Goal: Task Accomplishment & Management: Manage account settings

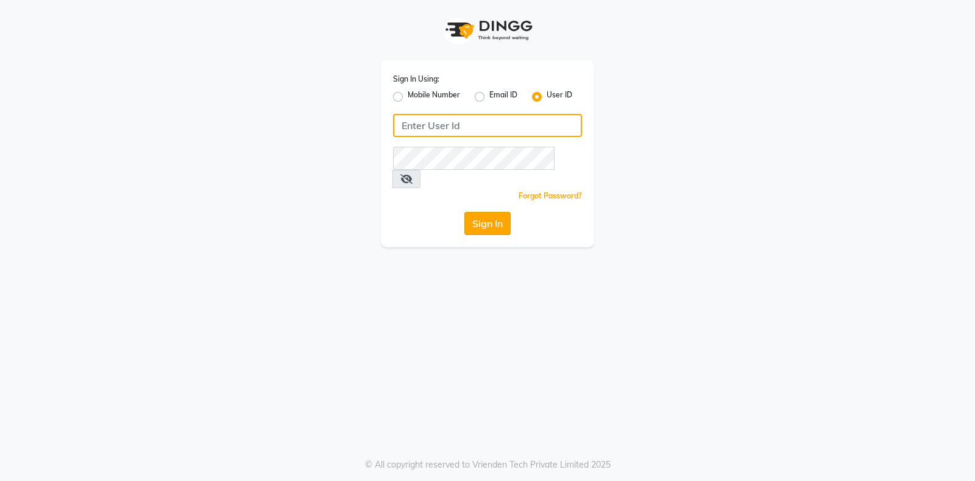
type input "playsalon"
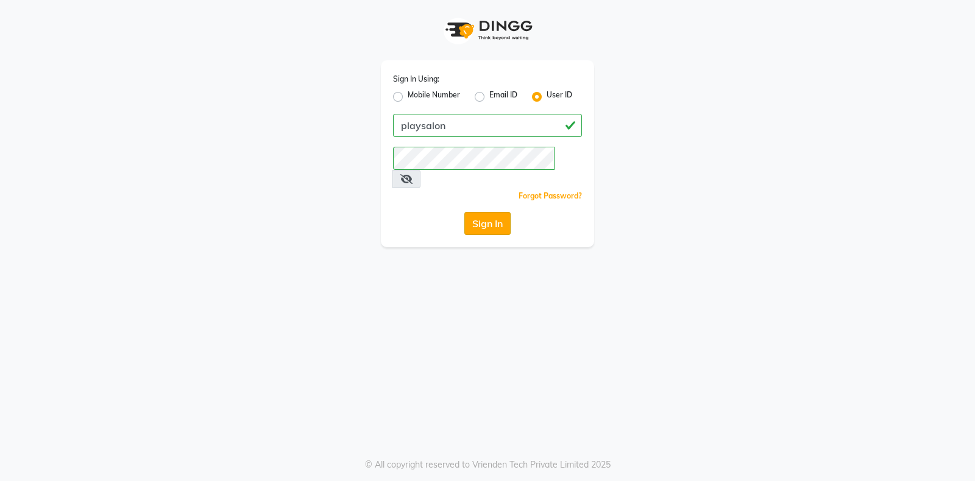
click at [486, 212] on button "Sign In" at bounding box center [487, 223] width 46 height 23
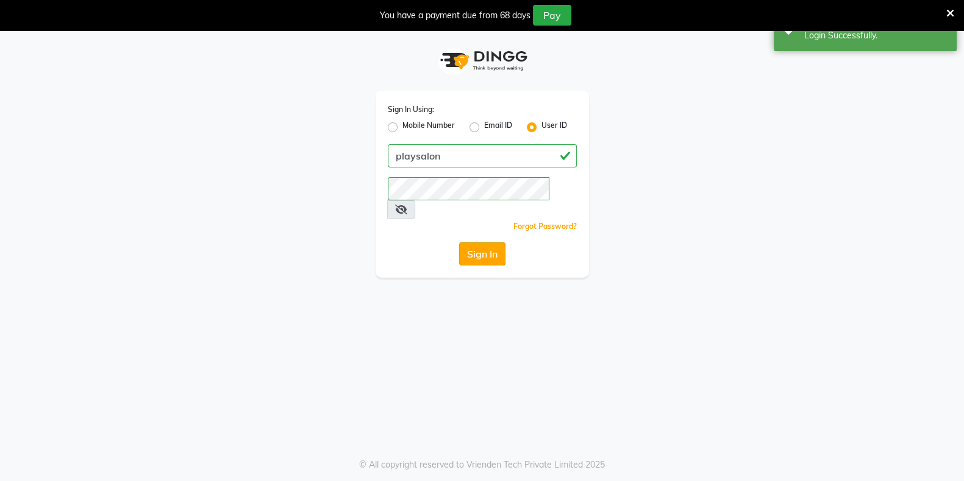
select select "100"
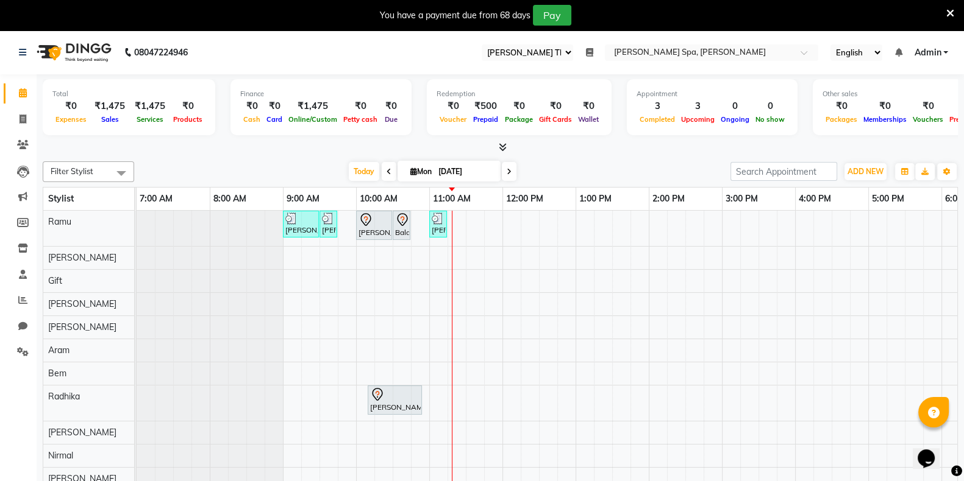
click at [951, 13] on icon at bounding box center [950, 13] width 8 height 11
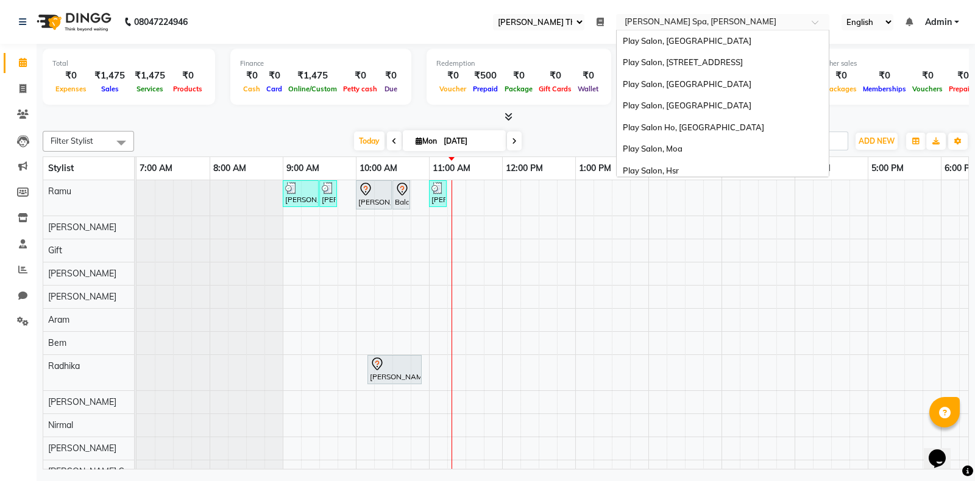
click at [722, 18] on input "text" at bounding box center [710, 23] width 177 height 12
click at [719, 109] on div "Play Salon, [GEOGRAPHIC_DATA]" at bounding box center [723, 106] width 212 height 22
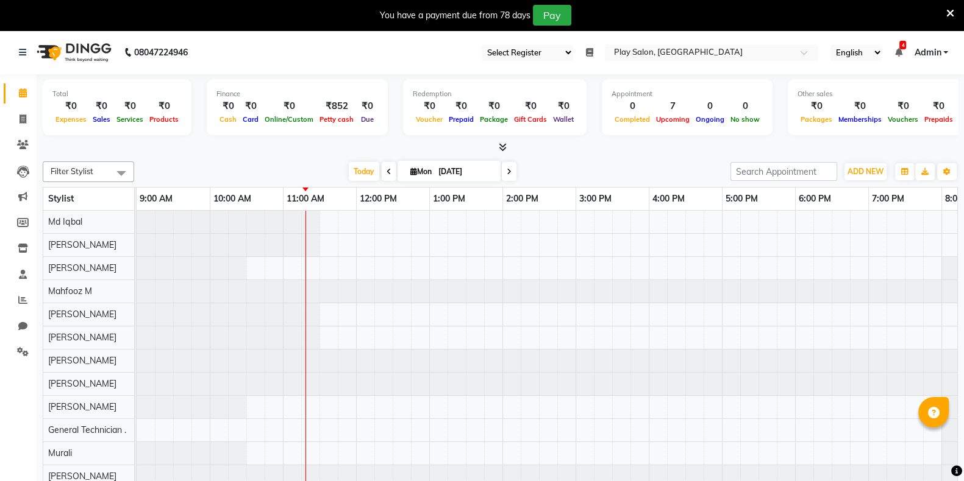
select select "en"
select select "100"
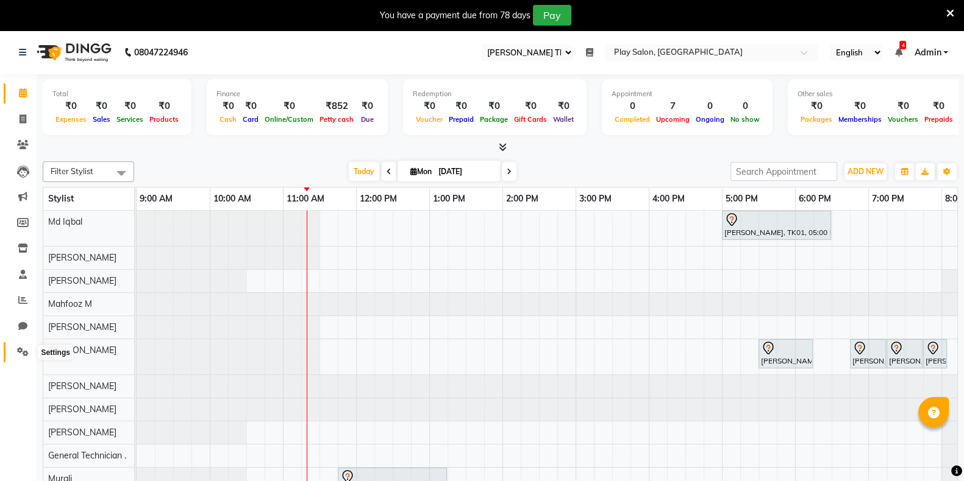
click at [18, 350] on icon at bounding box center [23, 351] width 12 height 9
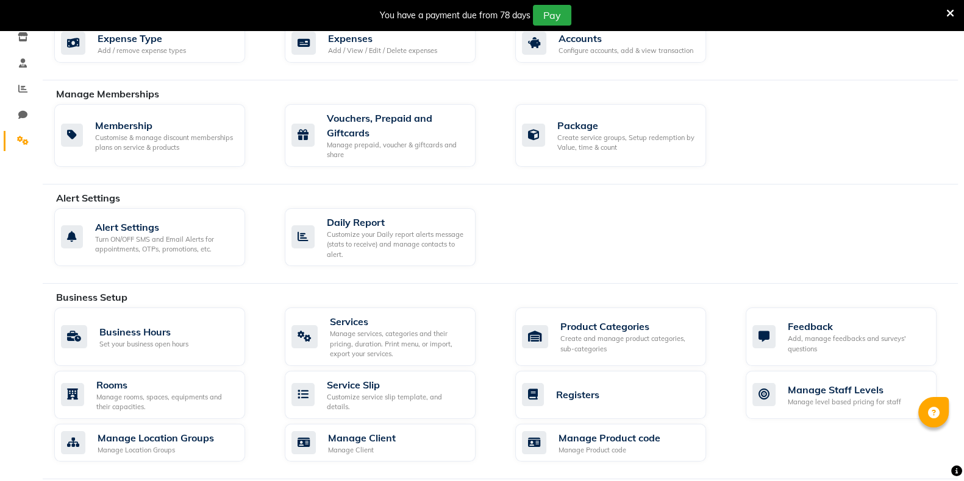
scroll to position [213, 0]
click at [358, 328] on div "Manage services, categories and their pricing, duration. Print menu, or import,…" at bounding box center [398, 343] width 136 height 30
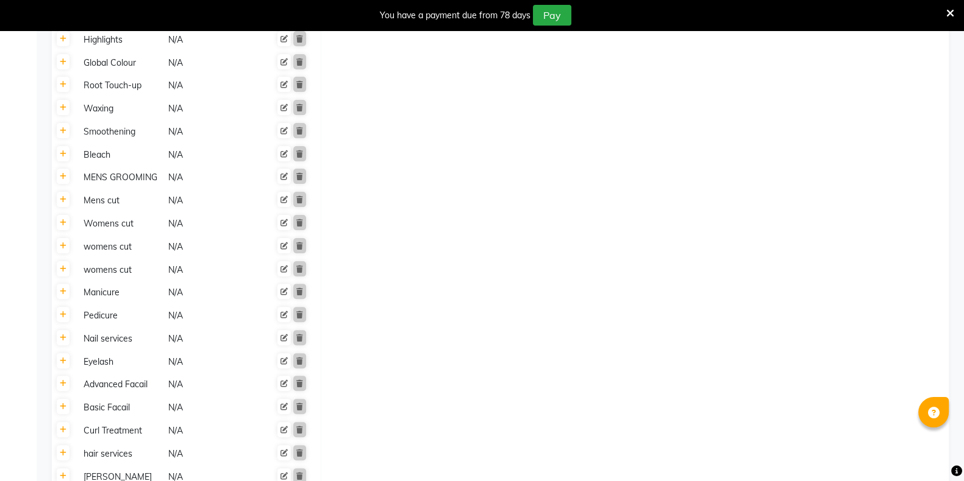
scroll to position [443, 0]
click at [66, 329] on link at bounding box center [63, 336] width 13 height 15
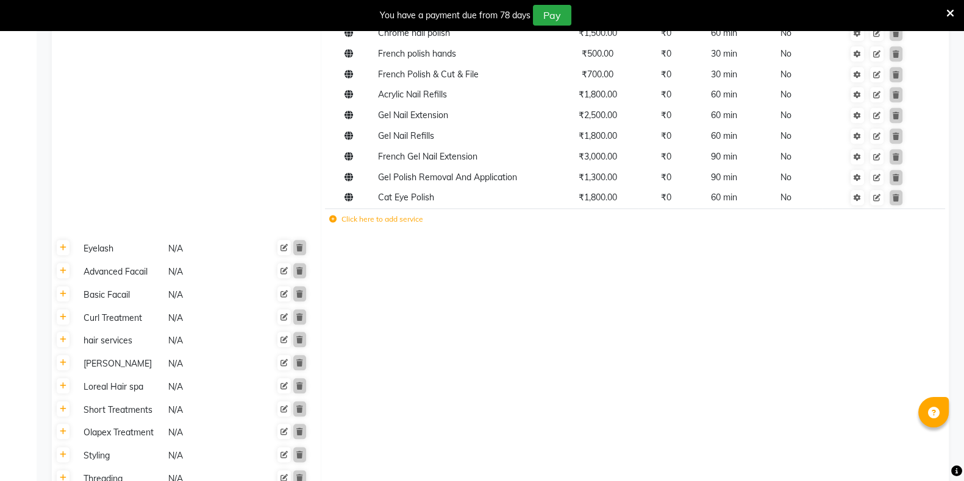
scroll to position [1719, 0]
click at [332, 215] on icon at bounding box center [332, 218] width 7 height 7
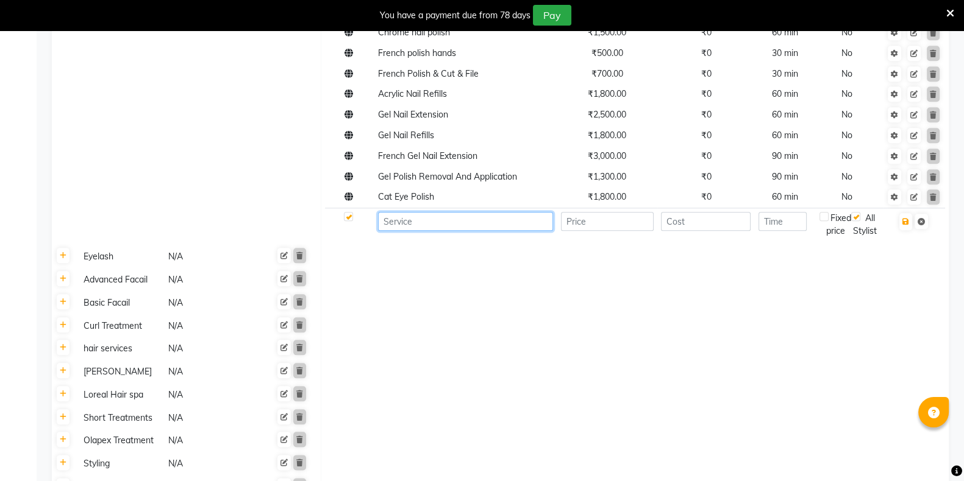
click at [421, 212] on input at bounding box center [465, 221] width 175 height 19
paste input "Stick On Nail Extensions (Basic)"
type input "Stick On Nail Extensions (Basic)"
click at [595, 215] on input "number" at bounding box center [607, 221] width 93 height 19
type input "2999"
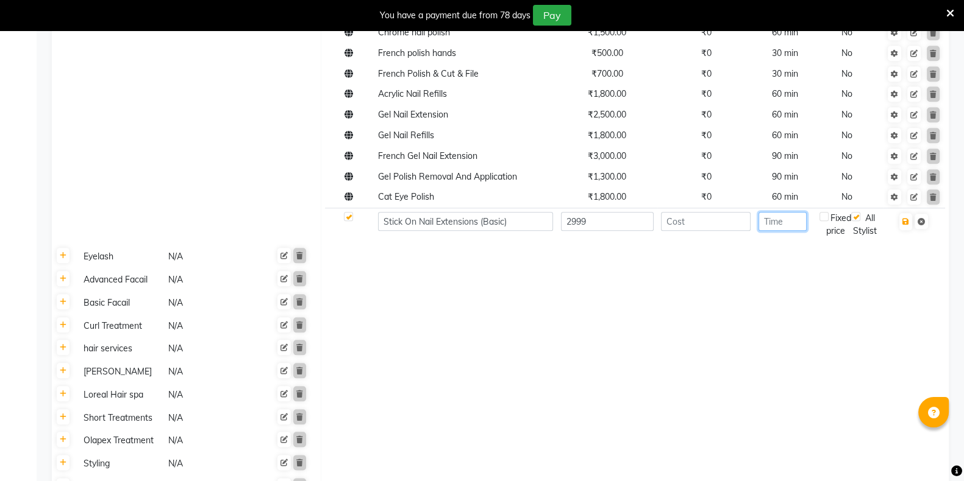
click at [778, 215] on input "number" at bounding box center [782, 221] width 48 height 19
type input "60"
click at [907, 218] on icon "button" at bounding box center [905, 221] width 7 height 7
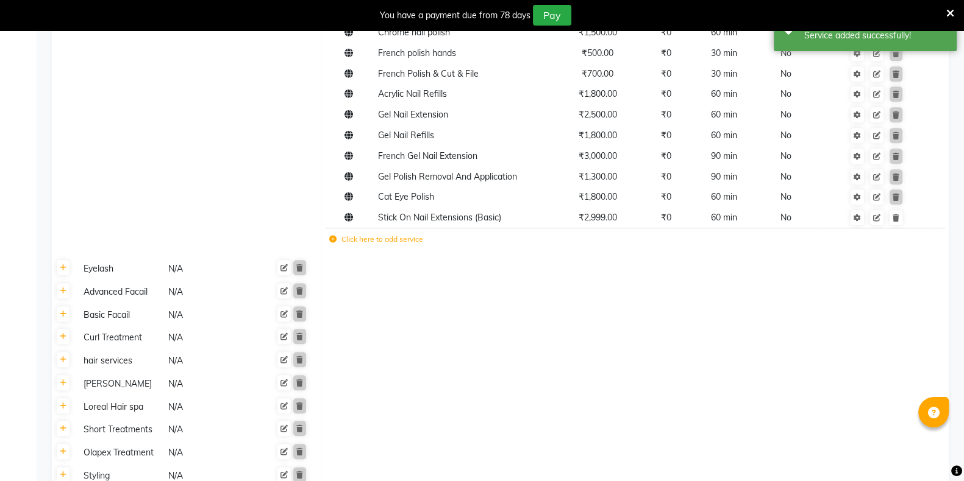
click at [332, 236] on icon at bounding box center [332, 239] width 7 height 7
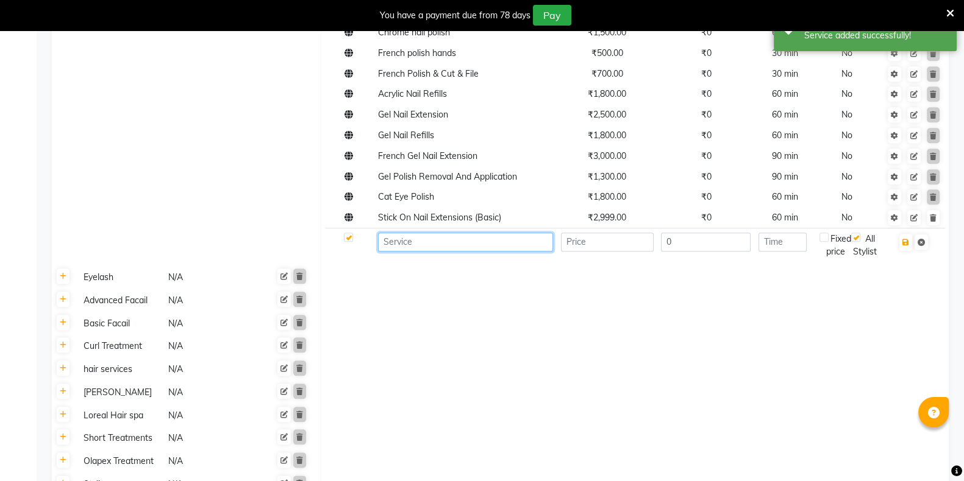
click at [443, 233] on input at bounding box center [465, 242] width 175 height 19
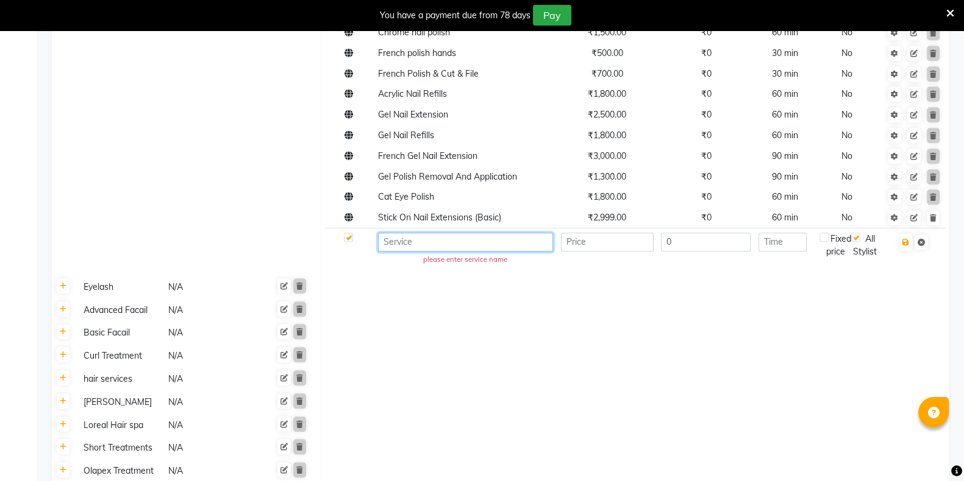
paste input "Stick On Nail Extensions (Advance)"
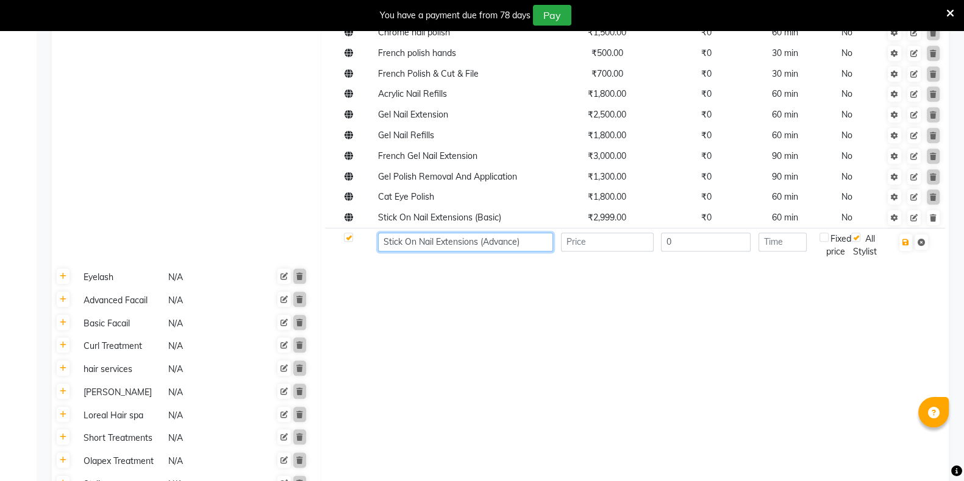
type input "Stick On Nail Extensions (Advance)"
click at [609, 233] on input "number" at bounding box center [607, 242] width 93 height 19
type input "3999"
click at [781, 233] on input "number" at bounding box center [782, 242] width 48 height 19
type input "60"
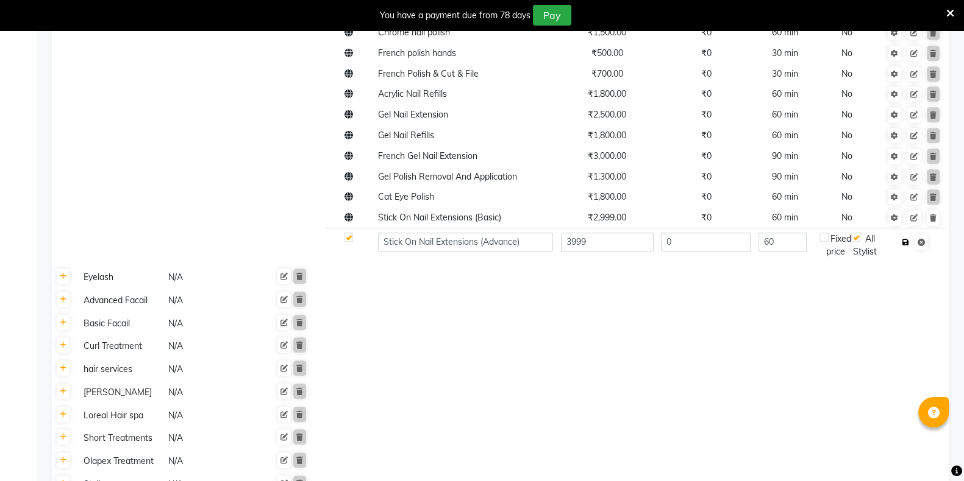
click at [908, 239] on icon "button" at bounding box center [905, 242] width 7 height 7
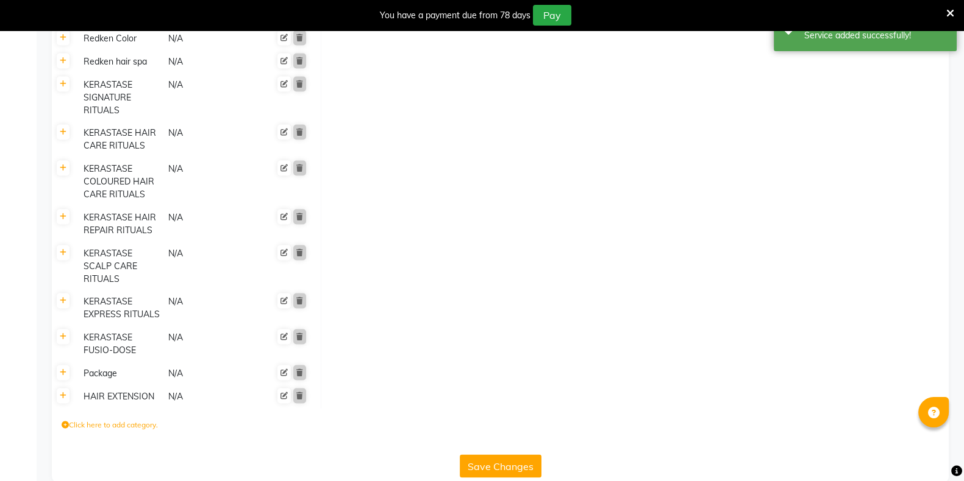
scroll to position [2485, 0]
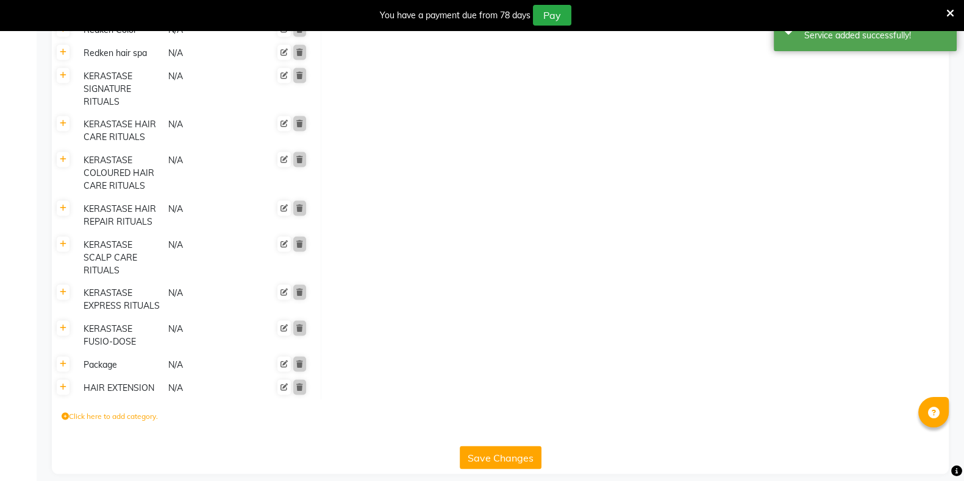
click at [494, 446] on button "Save Changes" at bounding box center [501, 457] width 82 height 23
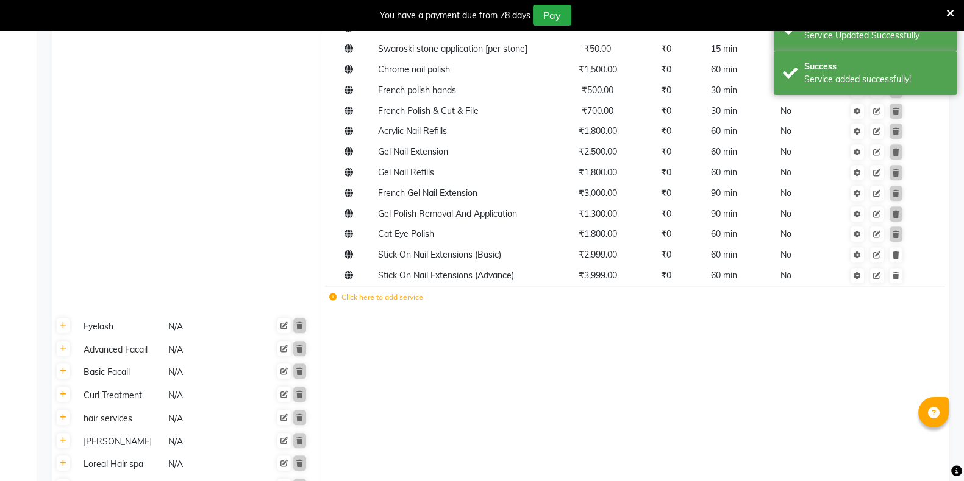
scroll to position [1635, 0]
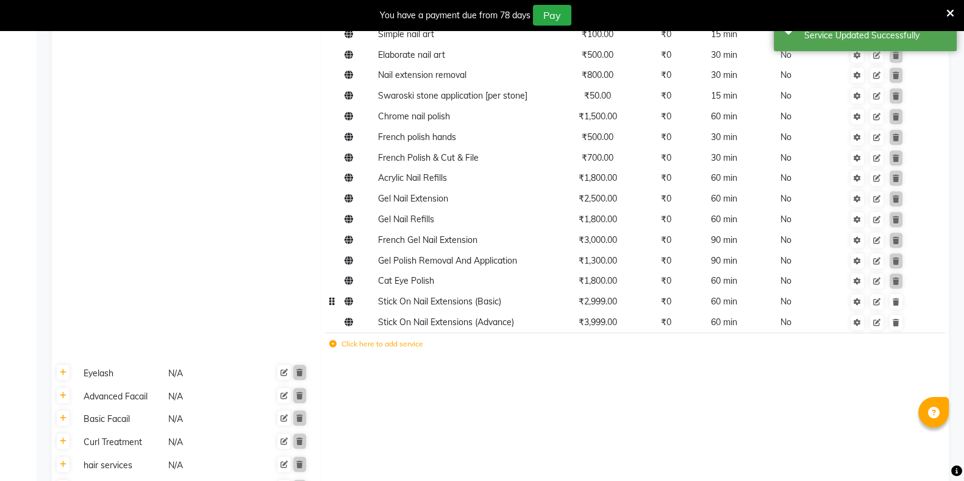
click at [366, 295] on td at bounding box center [349, 302] width 49 height 21
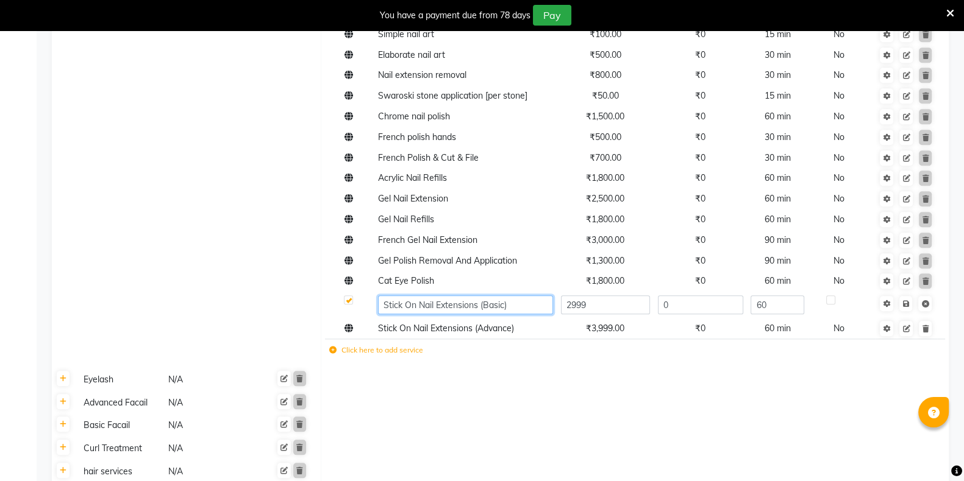
type input "Stick On Nail Extensions (Basic)"
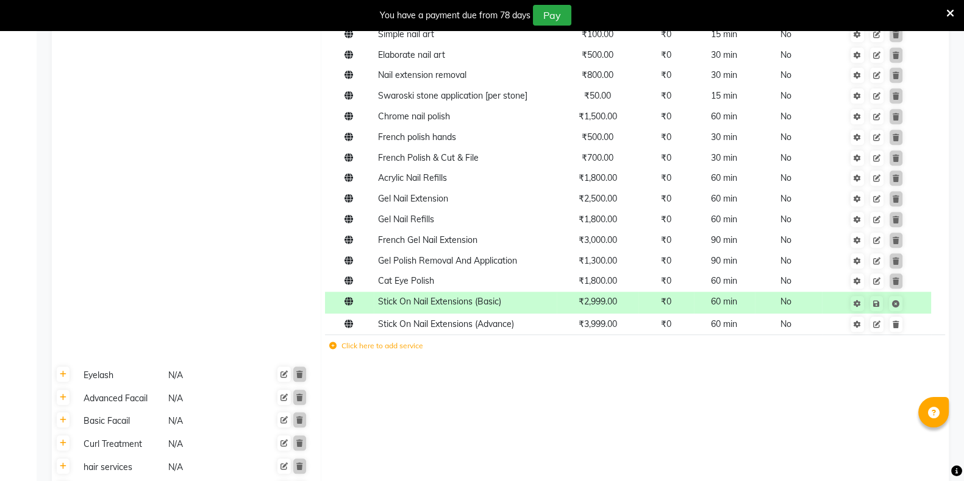
click at [542, 419] on td at bounding box center [635, 421] width 628 height 23
click at [951, 17] on icon at bounding box center [950, 13] width 8 height 11
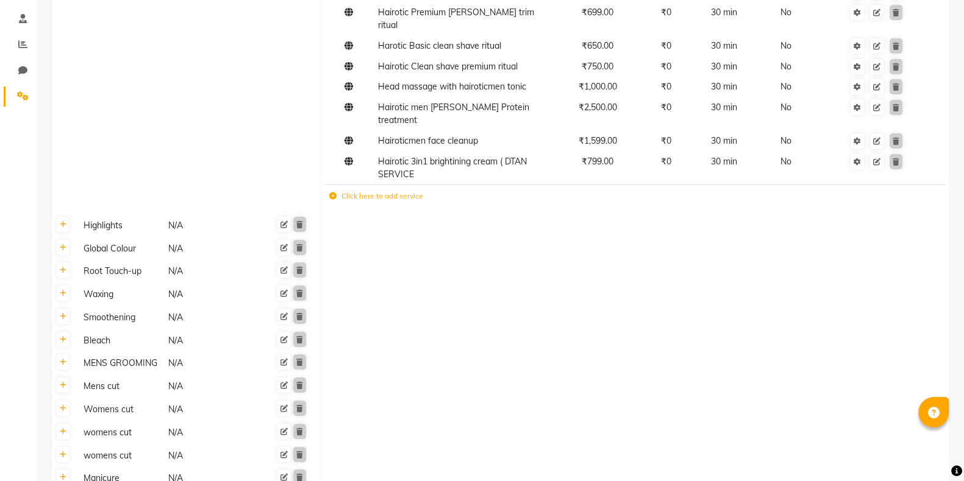
scroll to position [0, 0]
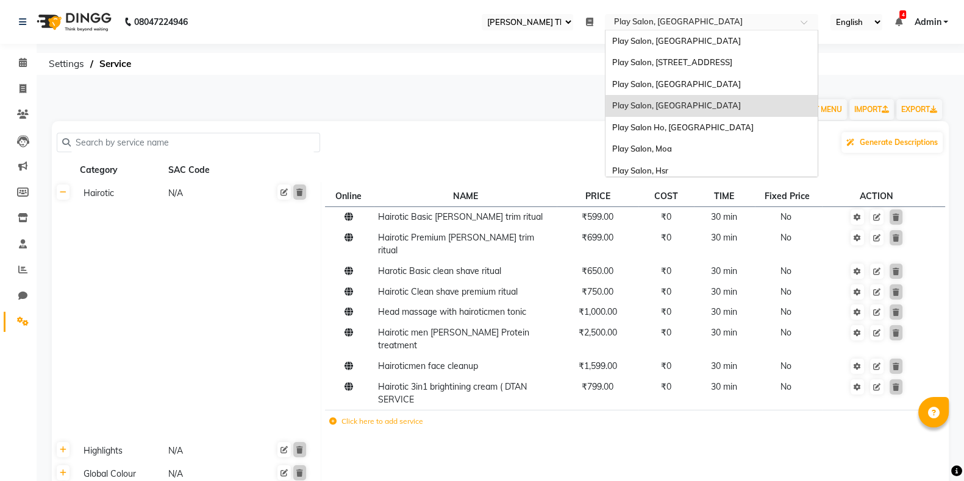
click at [721, 27] on input "text" at bounding box center [699, 23] width 177 height 12
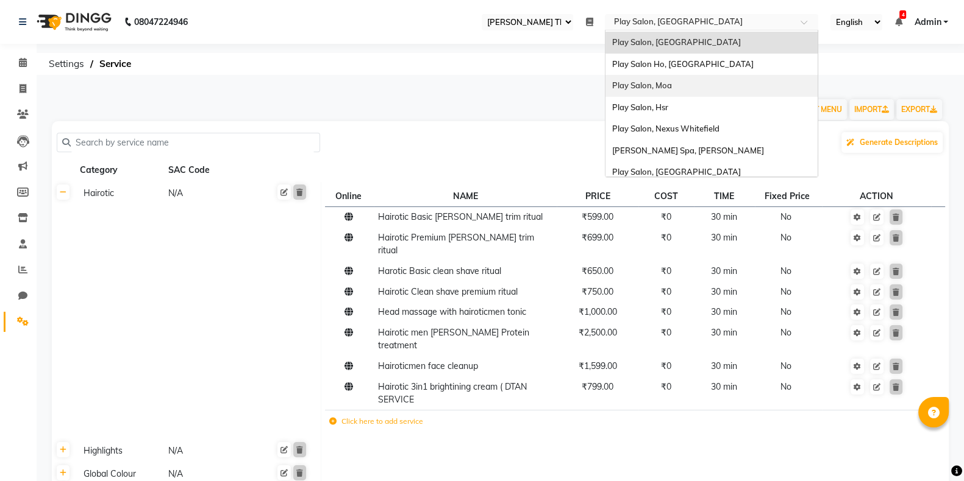
scroll to position [63, 0]
click at [702, 129] on span "Play Salon, Nexus Whitefield" at bounding box center [664, 129] width 107 height 10
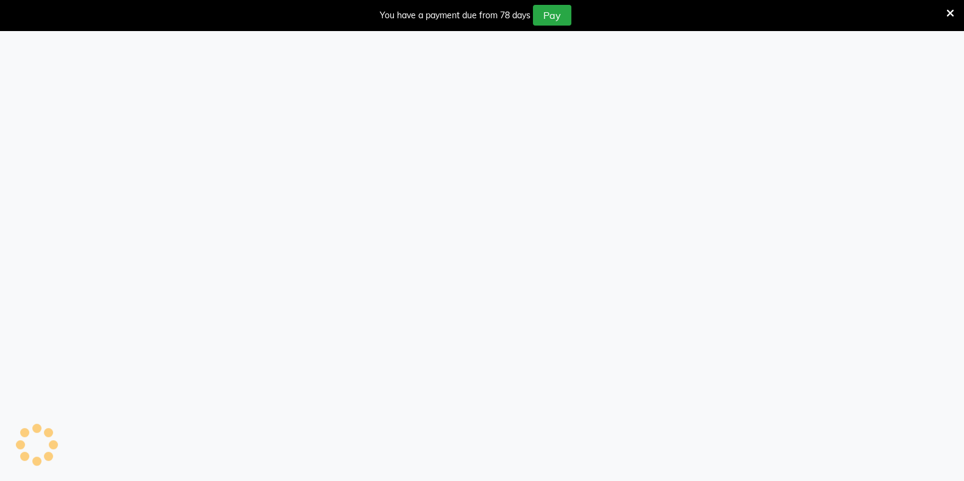
select select "100"
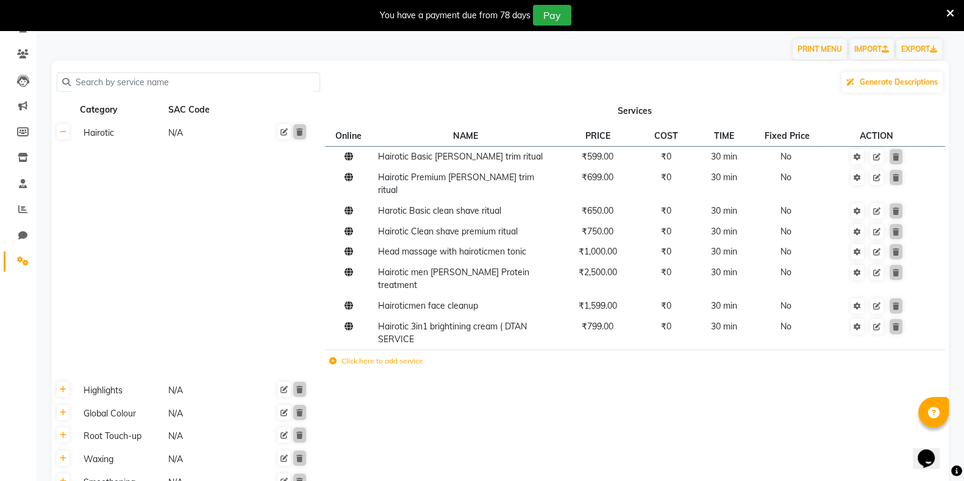
scroll to position [91, 0]
click at [62, 135] on icon at bounding box center [63, 131] width 7 height 7
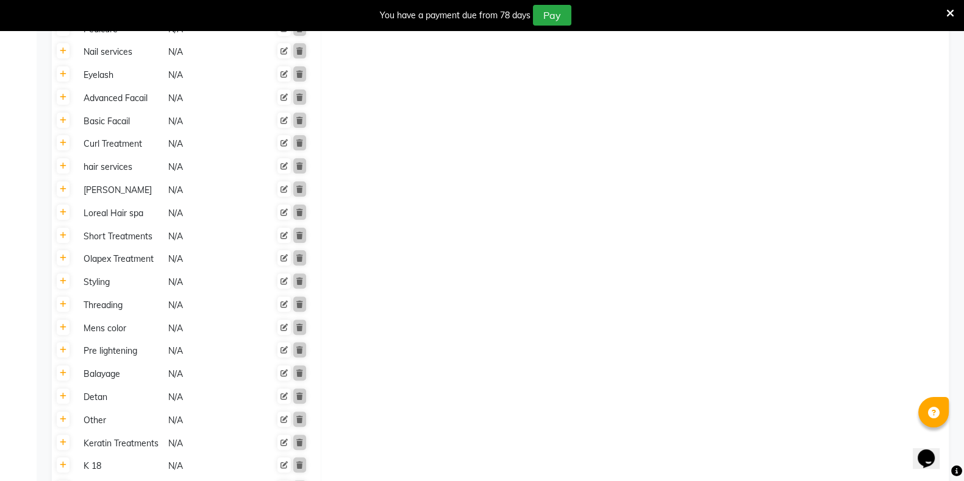
scroll to position [469, 0]
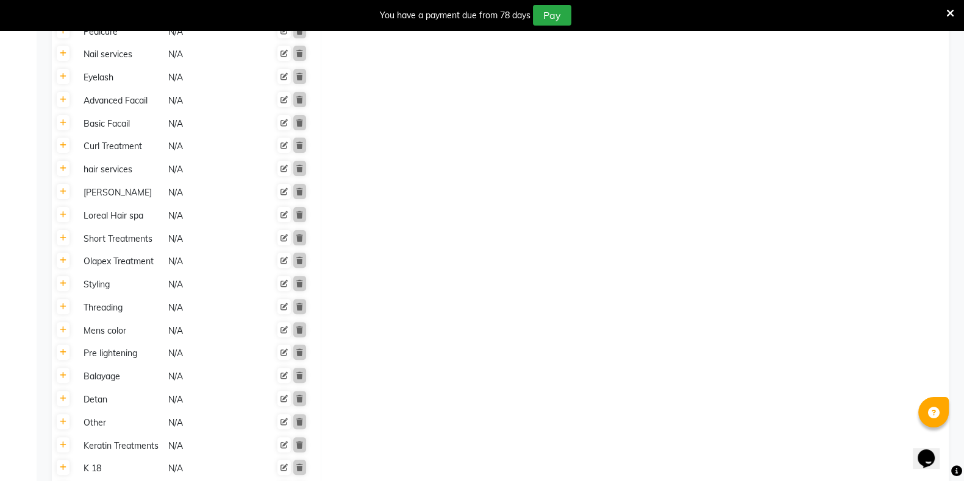
click at [950, 15] on icon at bounding box center [950, 13] width 8 height 11
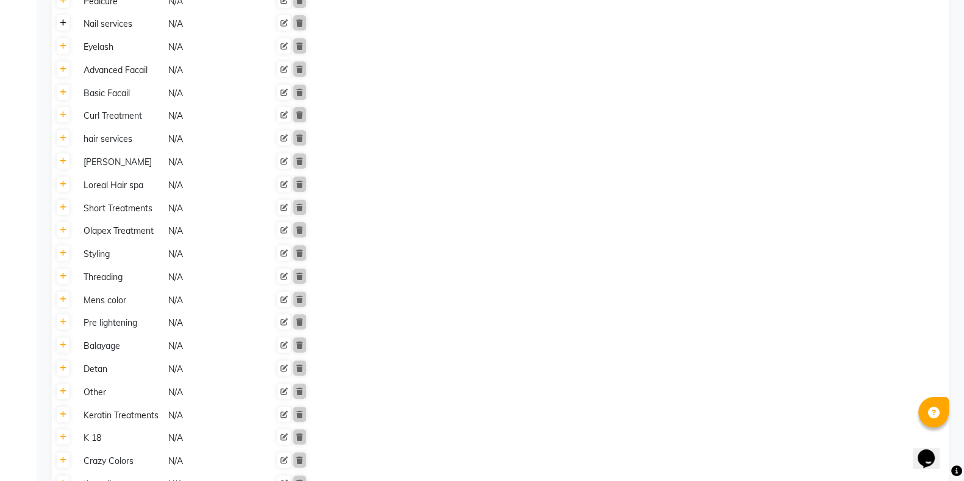
click at [63, 28] on link at bounding box center [63, 22] width 13 height 15
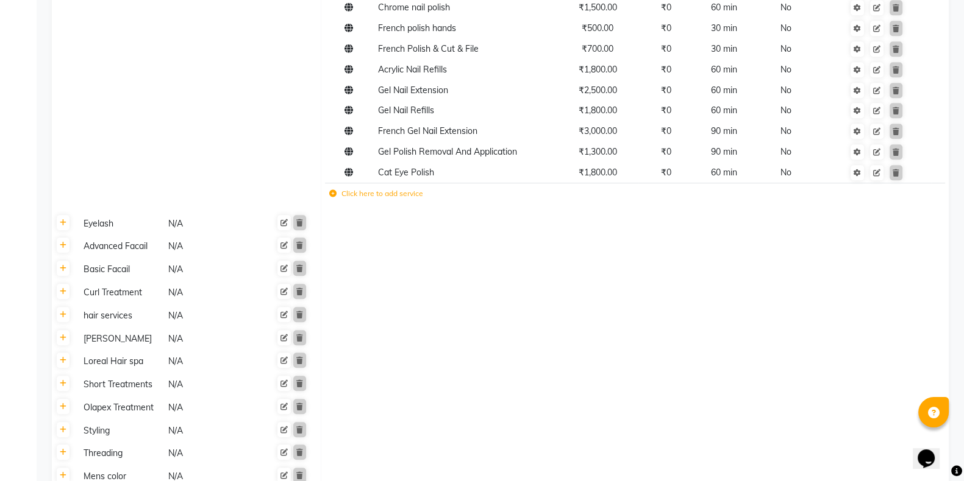
scroll to position [1455, 0]
click at [411, 209] on td "Click here to add service" at bounding box center [509, 196] width 369 height 25
click at [403, 200] on label "Click here to add service" at bounding box center [376, 194] width 94 height 11
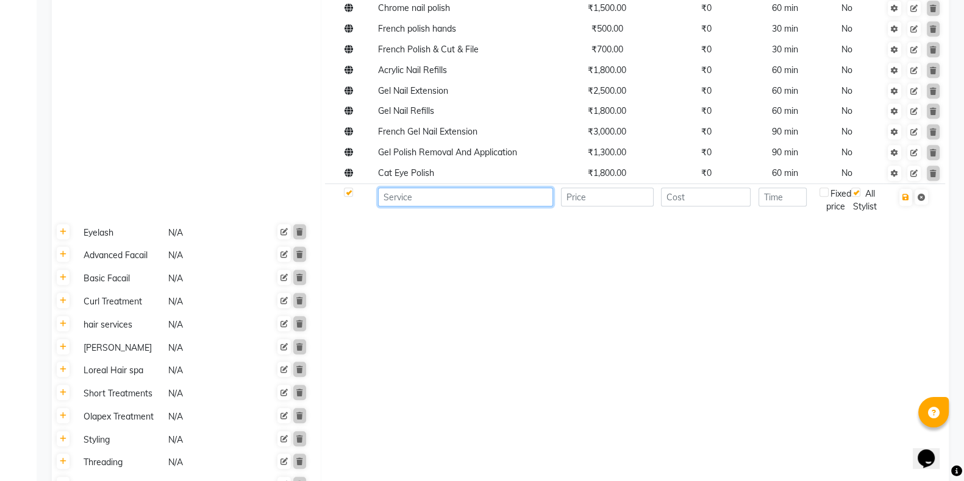
click at [416, 207] on input at bounding box center [465, 197] width 175 height 19
paste input "Stick On Nail Extensions (Advance)"
type input "Stick On Nail Extensions (Advance)"
click at [601, 207] on input "number" at bounding box center [607, 197] width 93 height 19
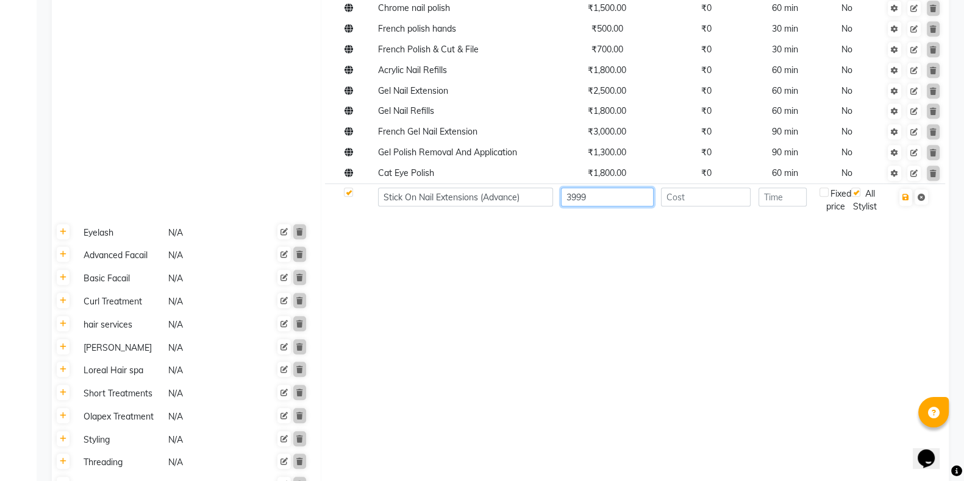
type input "3999"
click at [773, 207] on input "number" at bounding box center [782, 197] width 48 height 19
type input "60"
click at [905, 201] on icon "button" at bounding box center [905, 197] width 7 height 7
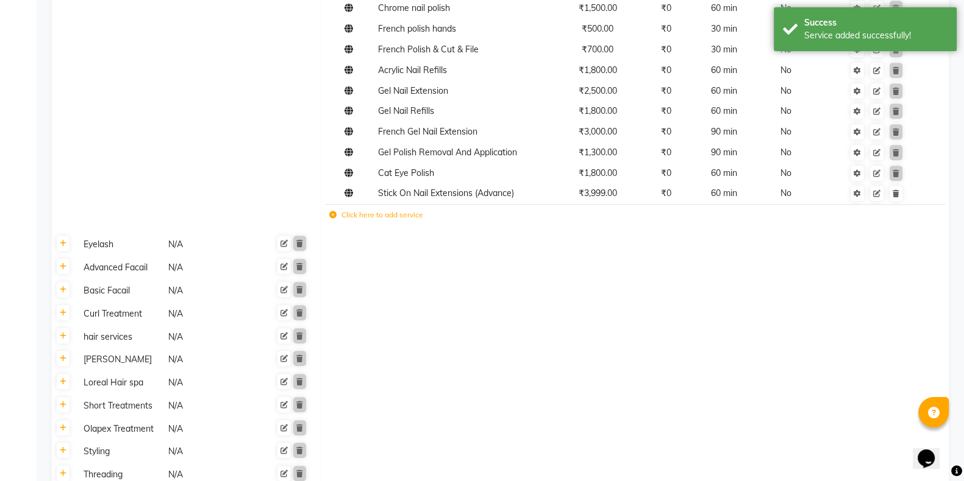
click at [333, 219] on icon at bounding box center [332, 214] width 7 height 7
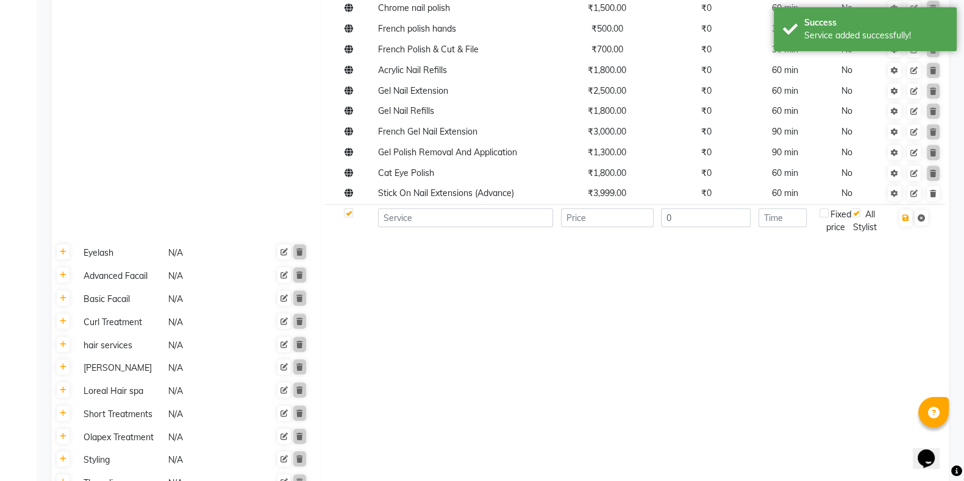
click at [446, 238] on td at bounding box center [465, 221] width 183 height 34
click at [451, 227] on input at bounding box center [465, 217] width 175 height 19
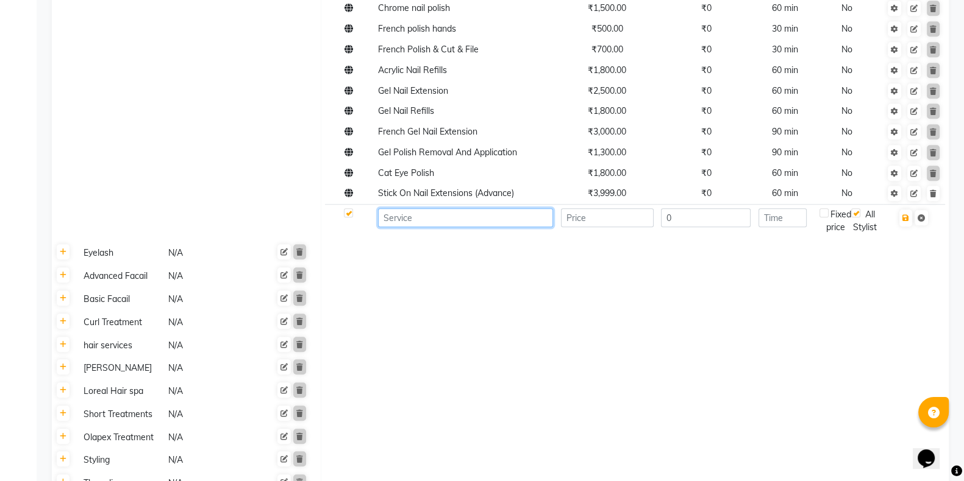
paste input "Stick On Nail Extensions (Basic)"
type input "Stick On Nail Extensions (Basic)"
click at [597, 227] on input "number" at bounding box center [607, 217] width 93 height 19
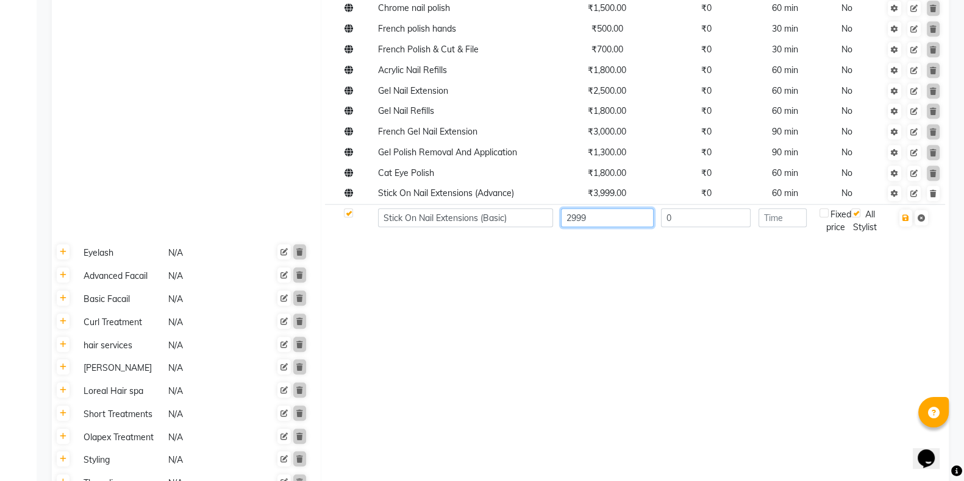
type input "2999"
click at [767, 227] on input "number" at bounding box center [782, 217] width 48 height 19
type input "60"
click at [903, 222] on icon "button" at bounding box center [905, 218] width 7 height 7
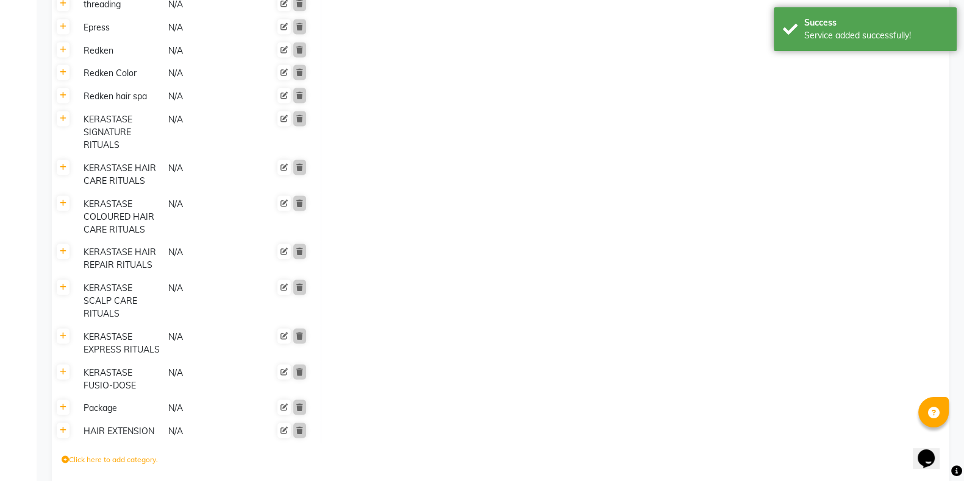
scroll to position [2221, 0]
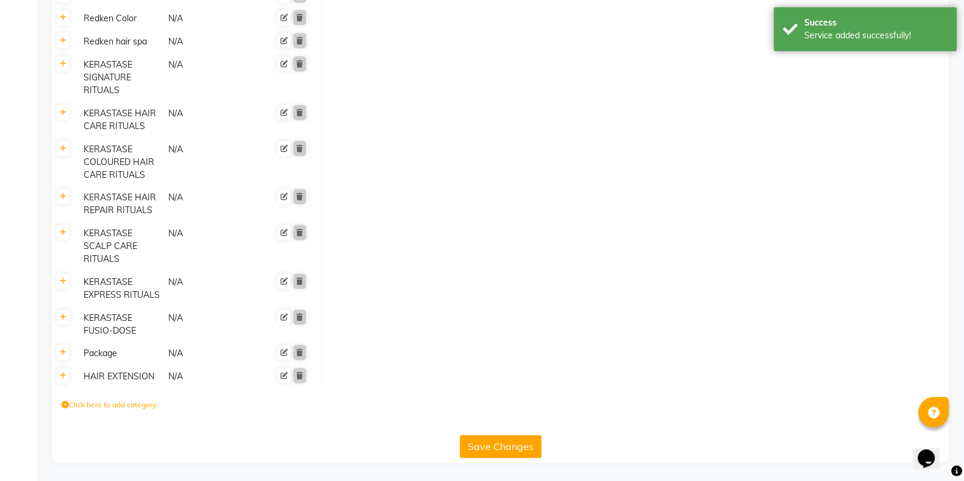
click at [500, 447] on button "Save Changes" at bounding box center [501, 446] width 82 height 23
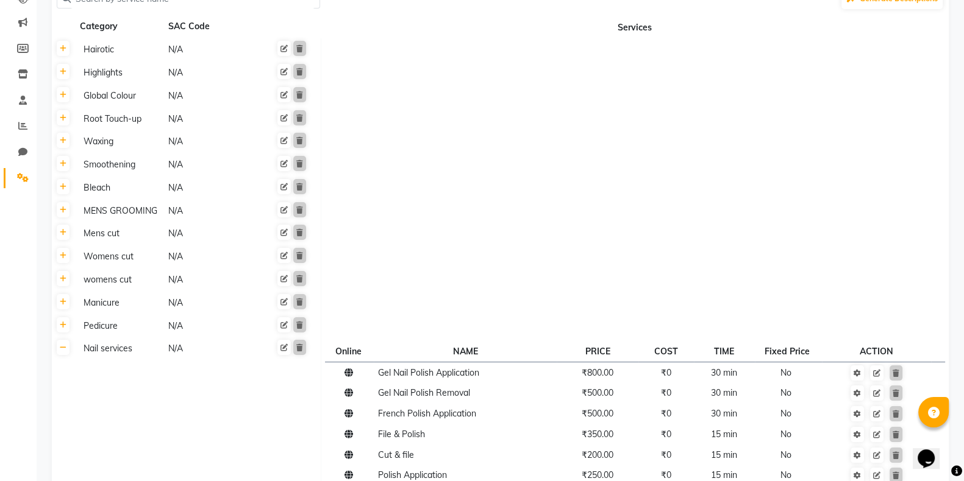
scroll to position [141, 0]
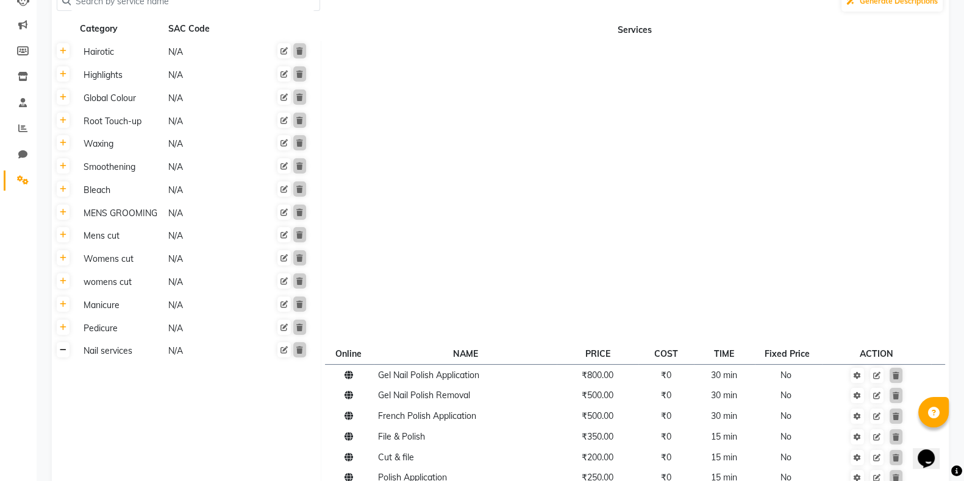
click at [63, 350] on icon at bounding box center [63, 350] width 7 height 7
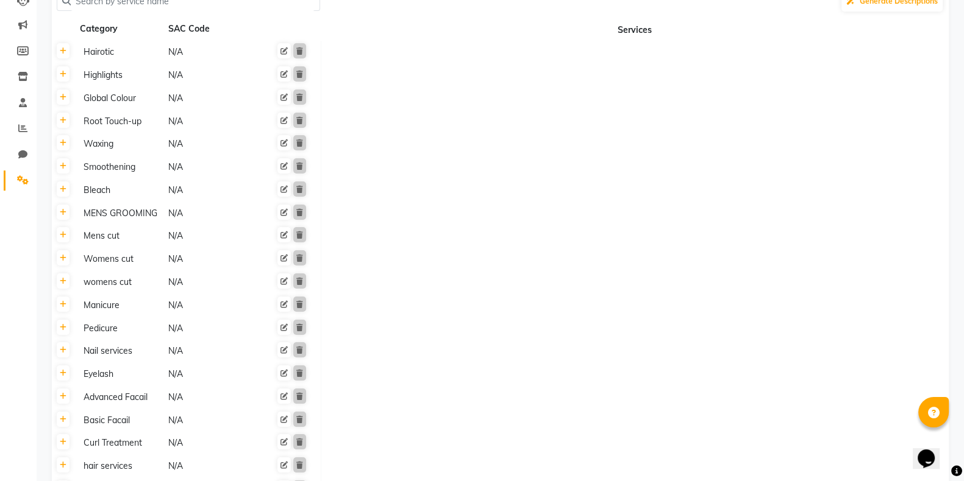
scroll to position [0, 0]
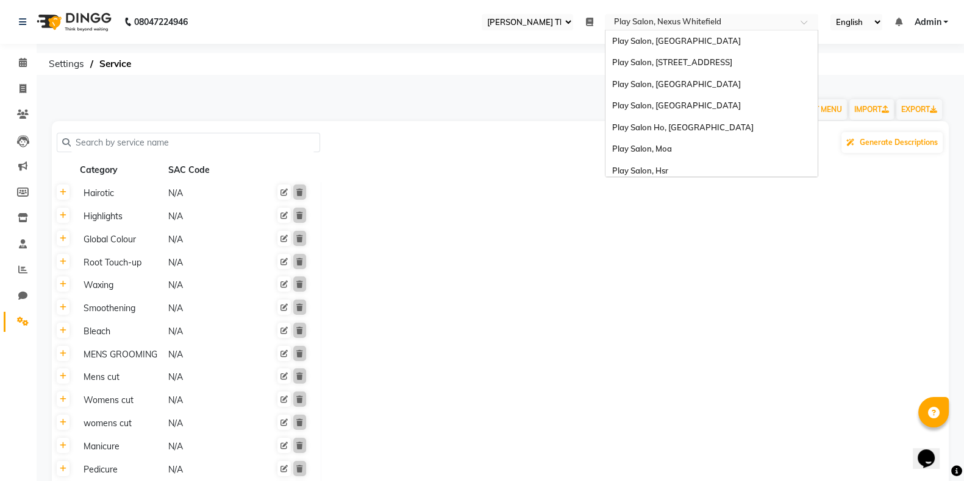
click at [729, 20] on input "text" at bounding box center [699, 23] width 177 height 12
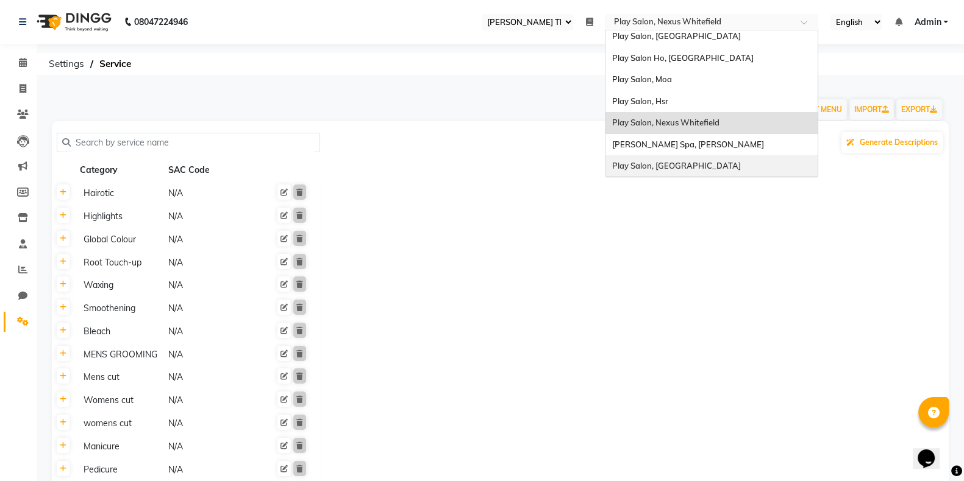
click at [694, 162] on span "Play Salon, Mantri Mall" at bounding box center [675, 166] width 129 height 10
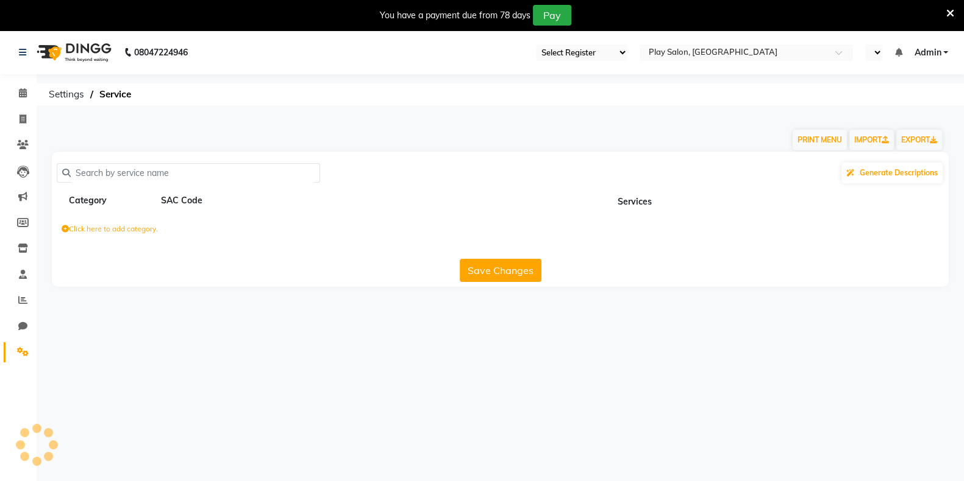
select select "89"
select select "en"
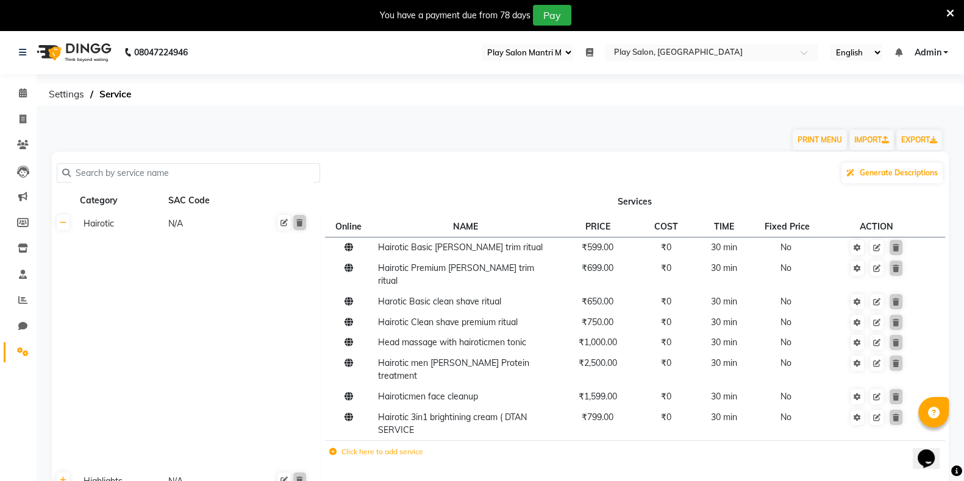
click at [950, 14] on icon at bounding box center [950, 13] width 8 height 11
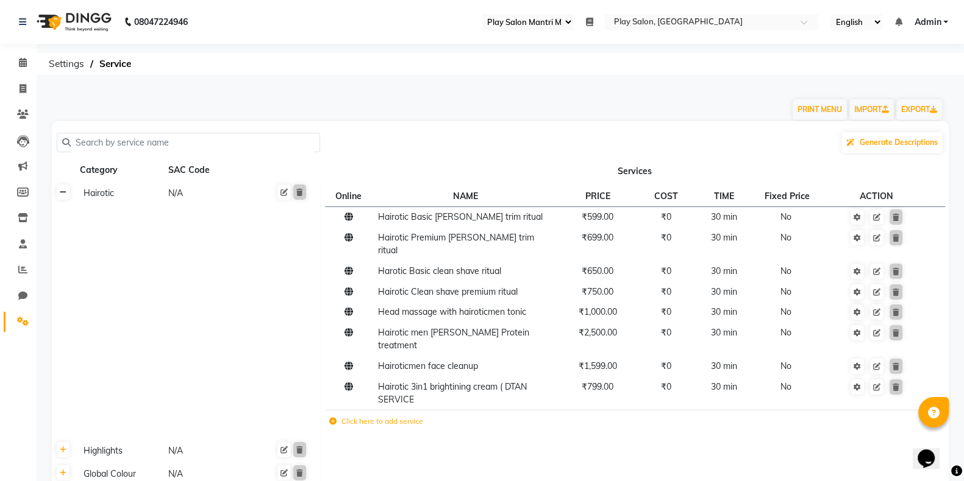
click at [68, 196] on link at bounding box center [63, 192] width 13 height 15
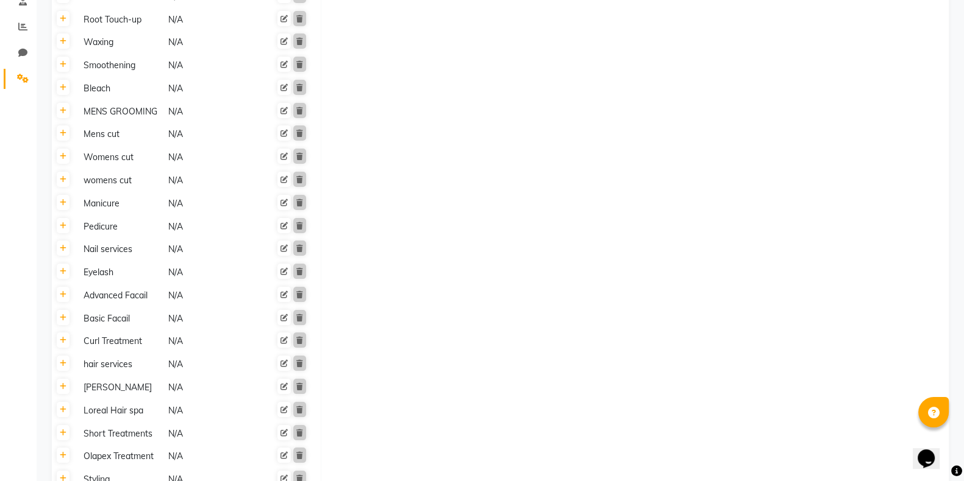
scroll to position [289, 0]
click at [65, 211] on th at bounding box center [63, 204] width 23 height 23
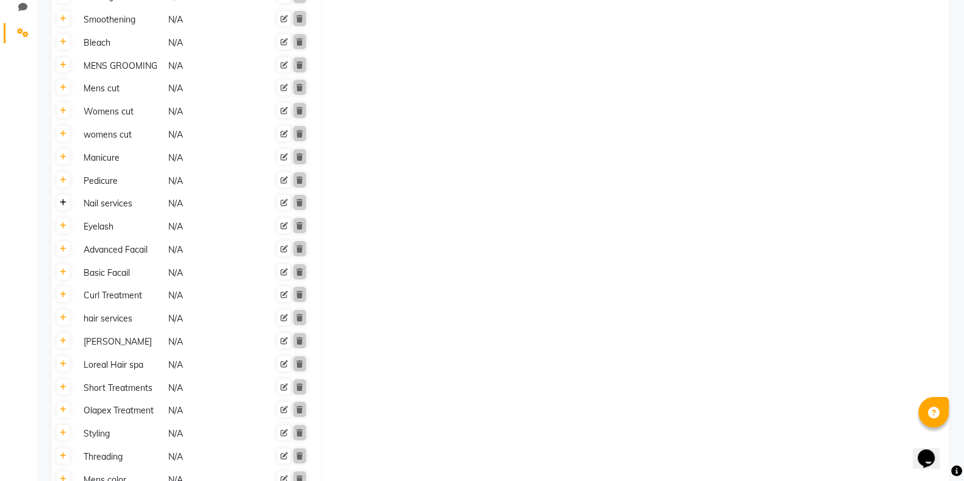
click at [62, 204] on icon at bounding box center [63, 202] width 7 height 7
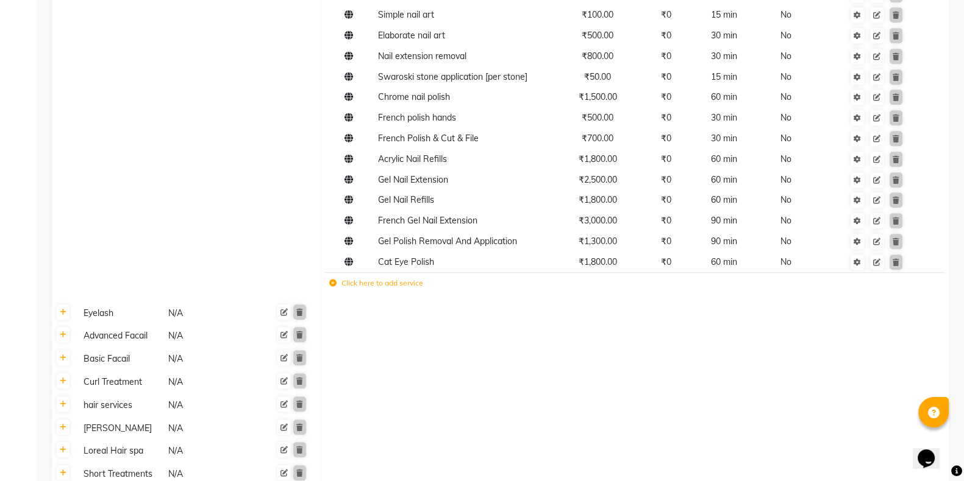
scroll to position [1368, 0]
click at [375, 288] on label "Click here to add service" at bounding box center [376, 282] width 94 height 11
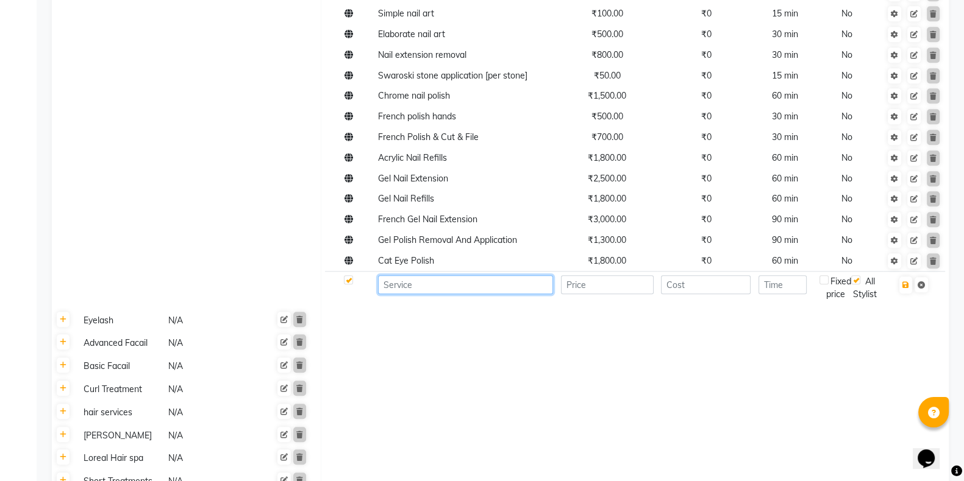
click at [457, 288] on input at bounding box center [465, 284] width 175 height 19
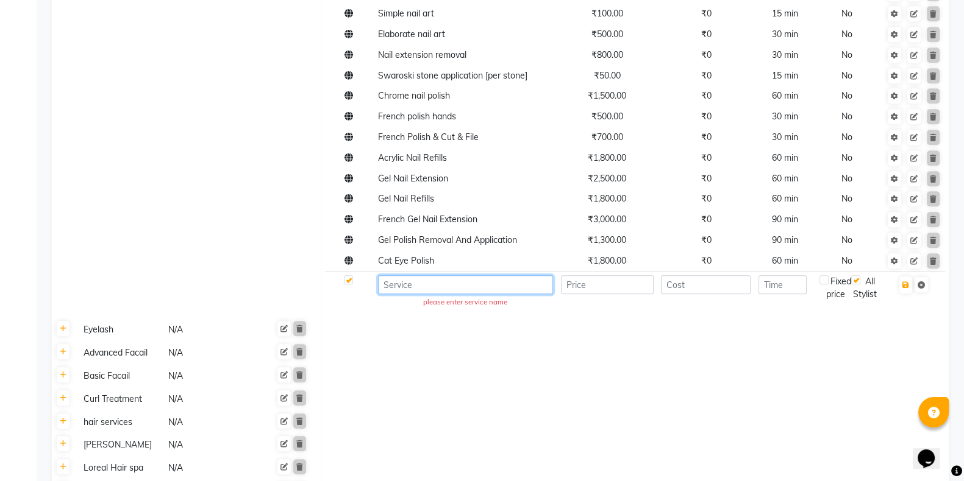
paste input "Stick On Nail Extensions (Basic)"
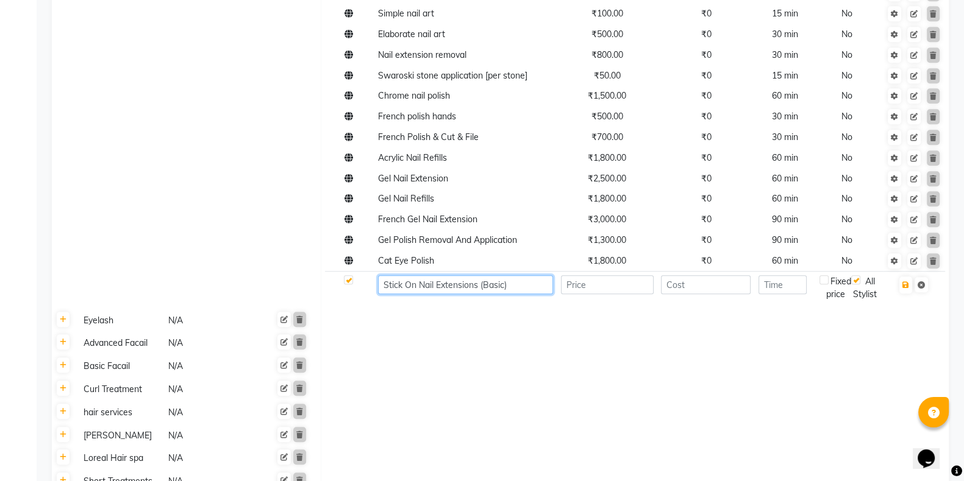
type input "Stick On Nail Extensions (Basic)"
click at [594, 294] on input "number" at bounding box center [607, 284] width 93 height 19
type input "2999"
click at [772, 294] on input "number" at bounding box center [782, 284] width 48 height 19
type input "60"
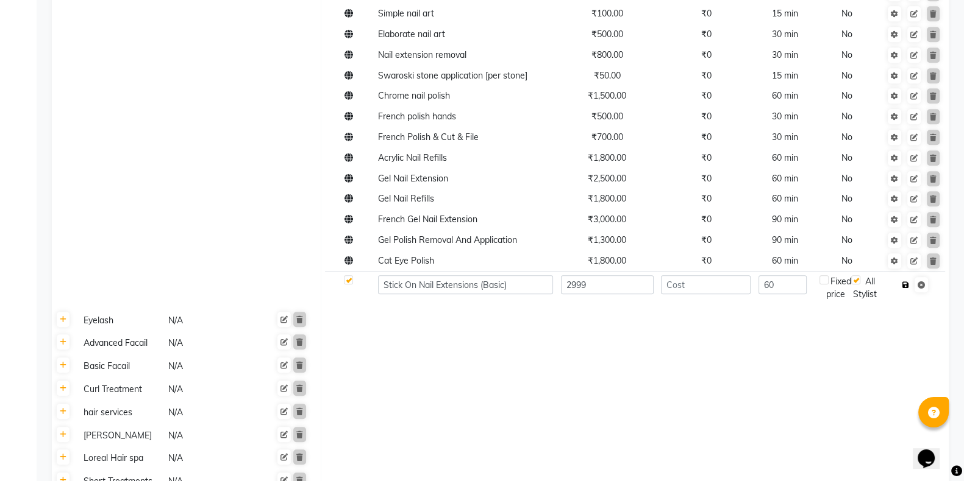
click at [904, 289] on icon "button" at bounding box center [905, 285] width 7 height 7
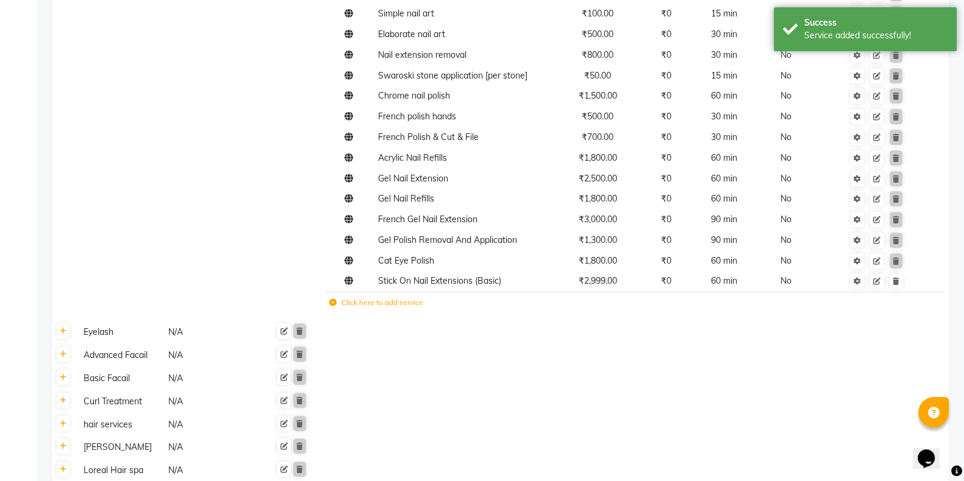
click at [369, 308] on label "Click here to add service" at bounding box center [376, 302] width 94 height 11
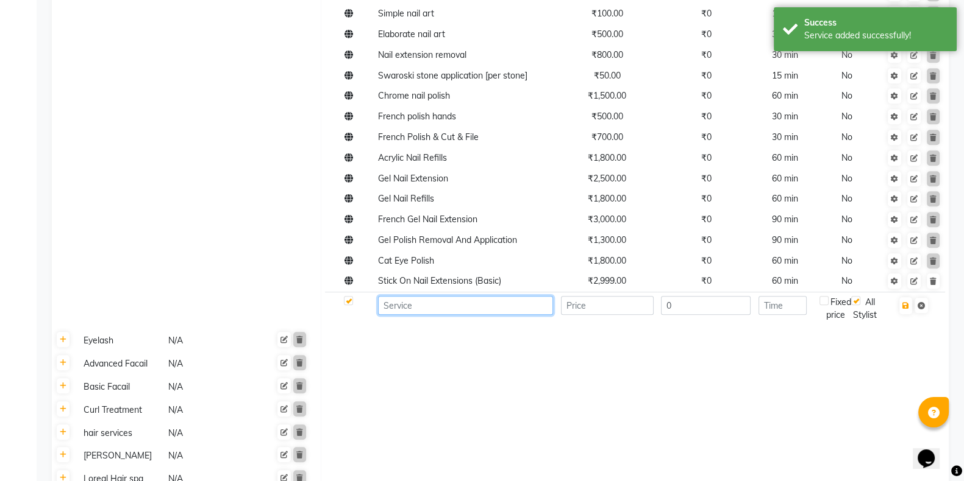
click at [425, 313] on input at bounding box center [465, 305] width 175 height 19
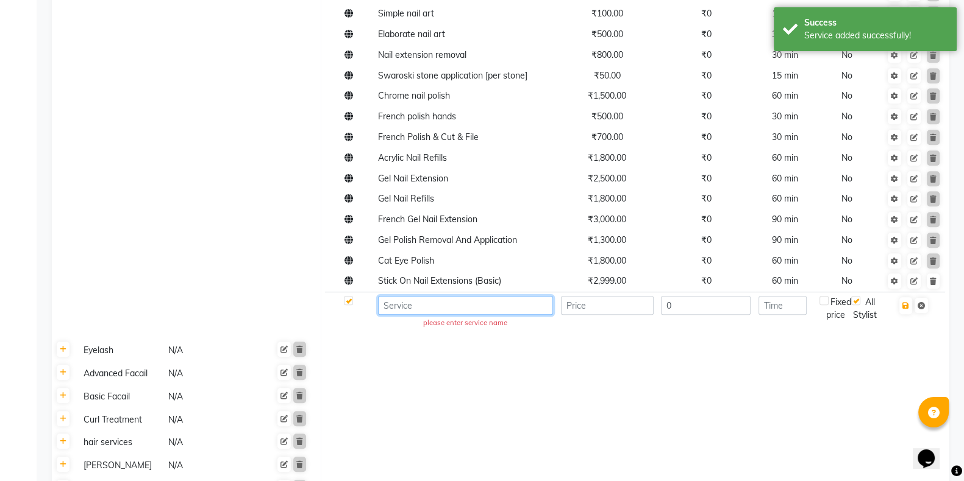
paste input "Stick On Nail Extensions (Advance)"
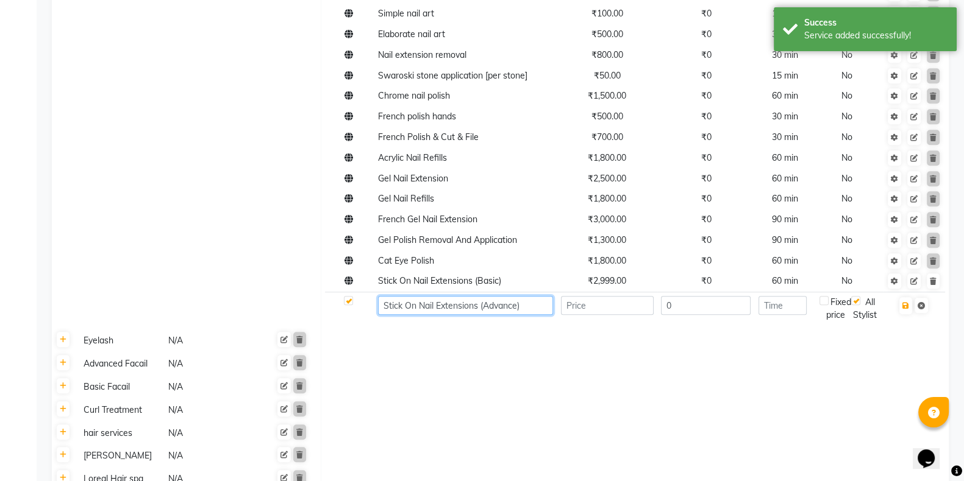
type input "Stick On Nail Extensions (Advance)"
click at [608, 315] on input "number" at bounding box center [607, 305] width 93 height 19
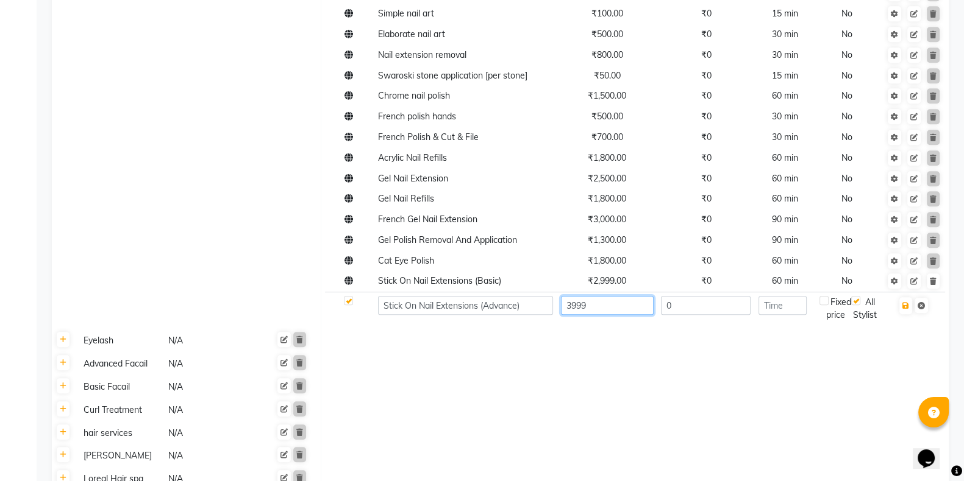
type input "3999"
click at [781, 311] on input "number" at bounding box center [782, 305] width 48 height 19
type input "60"
click at [903, 314] on button "button" at bounding box center [905, 305] width 13 height 17
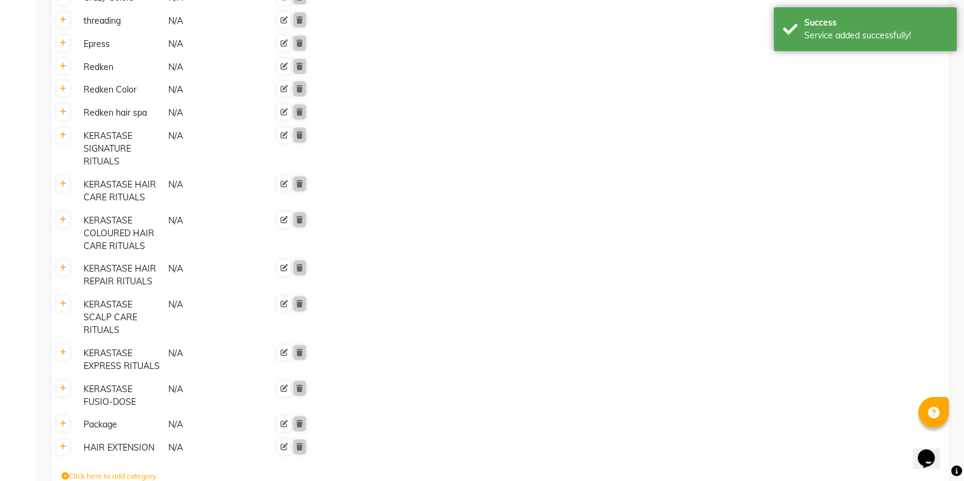
scroll to position [2221, 0]
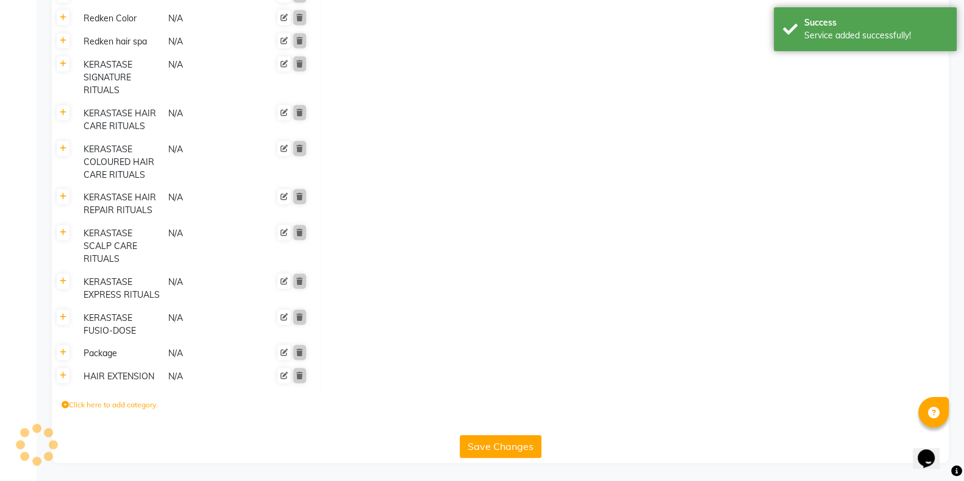
click at [503, 445] on button "Save Changes" at bounding box center [501, 446] width 82 height 23
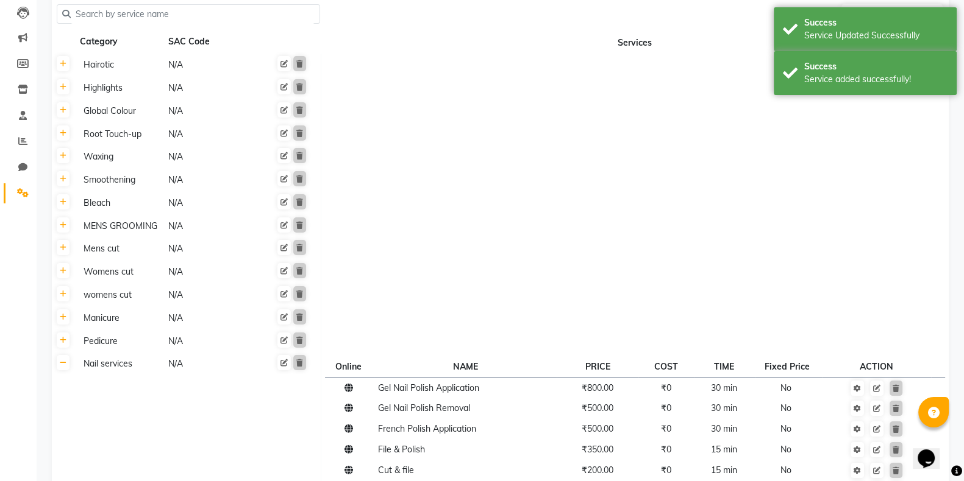
scroll to position [0, 0]
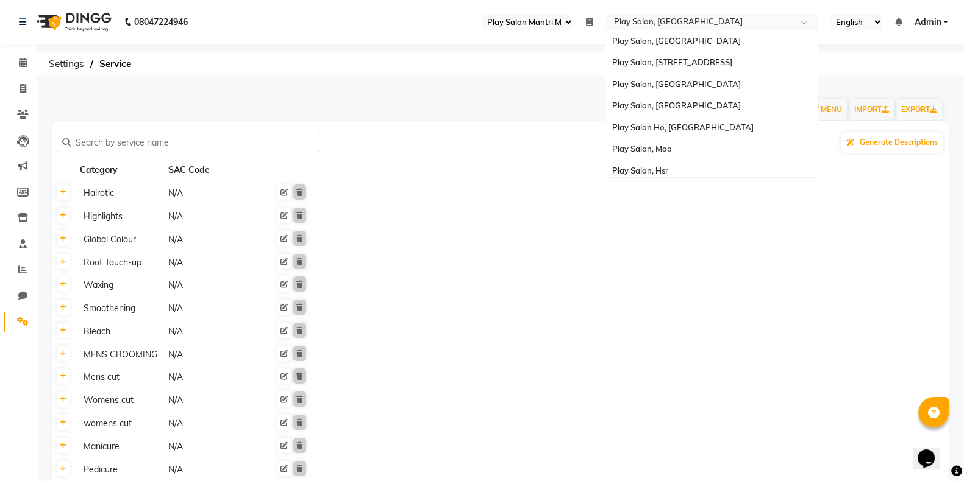
click at [711, 26] on input "text" at bounding box center [699, 23] width 177 height 12
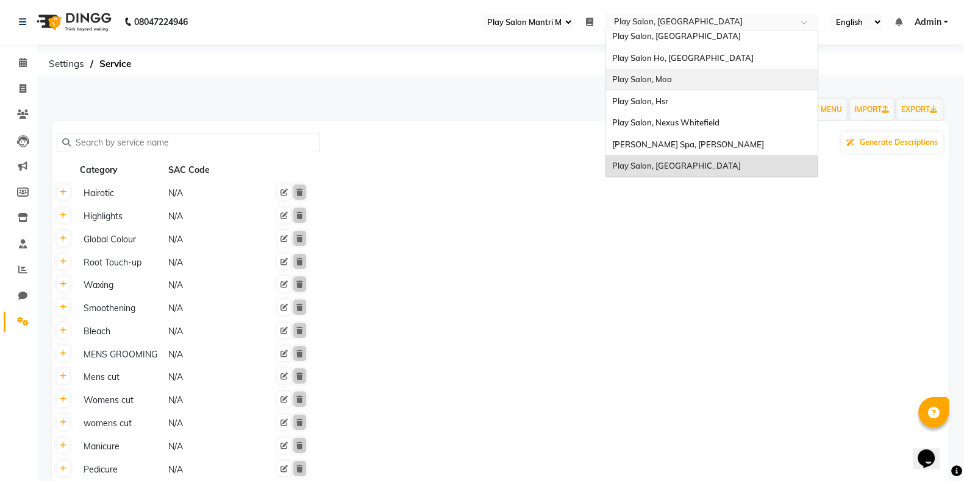
click at [669, 74] on span "Play Salon, Moa" at bounding box center [641, 79] width 60 height 10
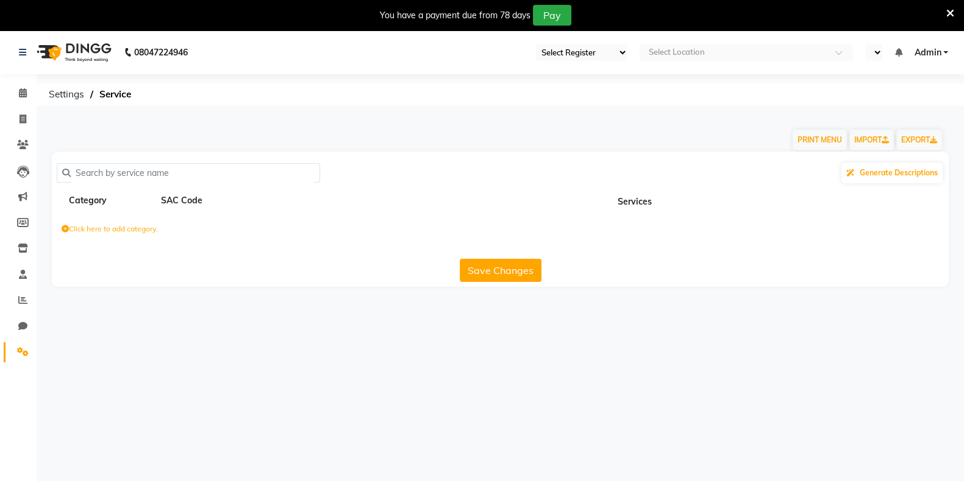
select select "89"
select select "en"
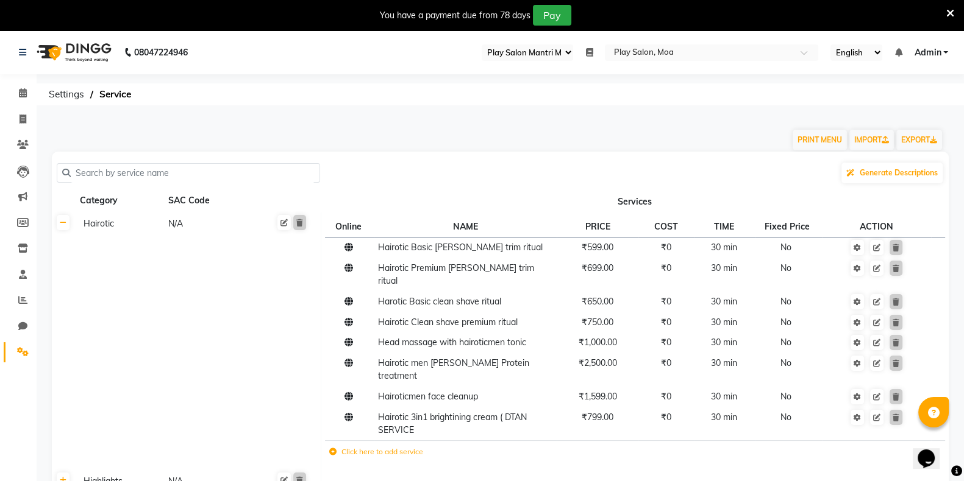
click at [948, 16] on icon at bounding box center [950, 13] width 8 height 11
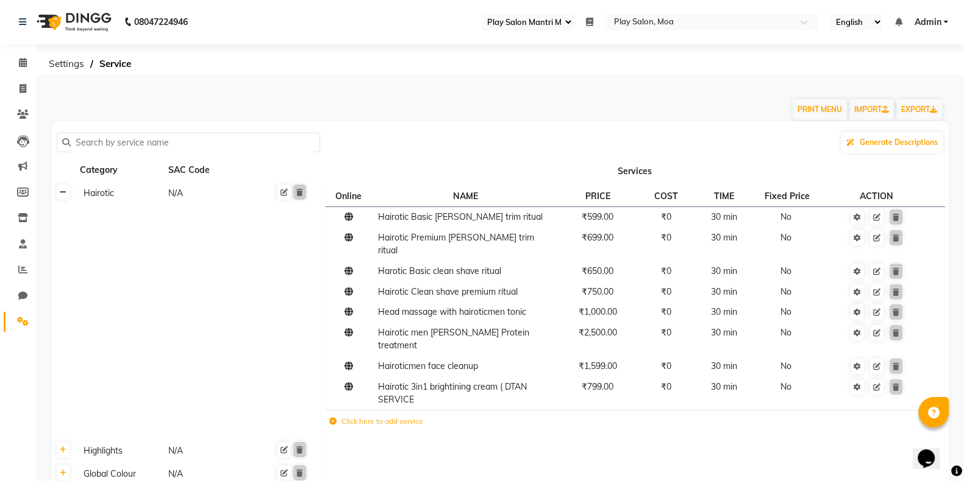
click at [67, 196] on link at bounding box center [63, 192] width 13 height 15
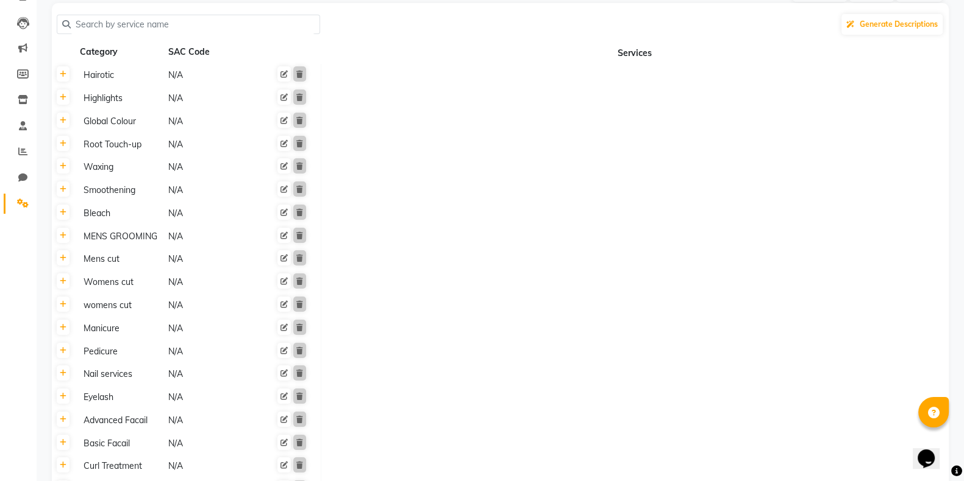
scroll to position [152, 0]
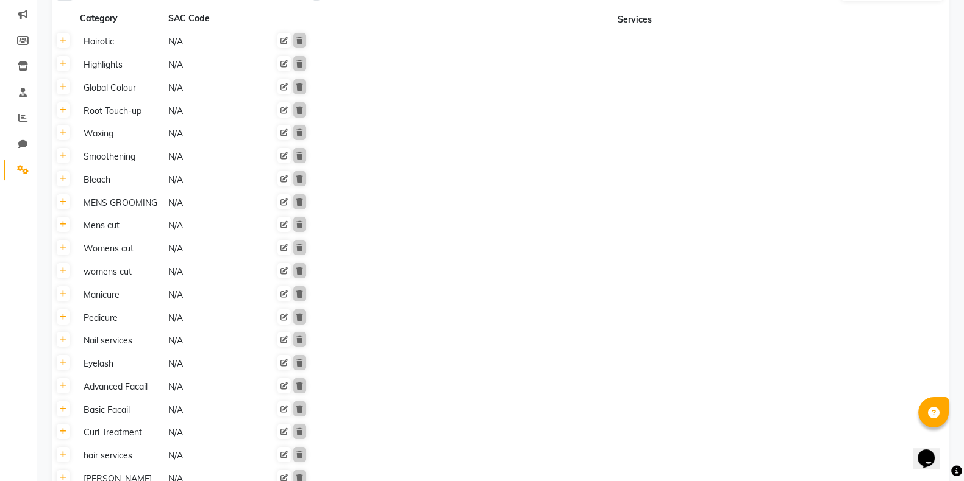
click at [63, 349] on th at bounding box center [63, 341] width 23 height 23
click at [64, 343] on icon at bounding box center [63, 339] width 7 height 7
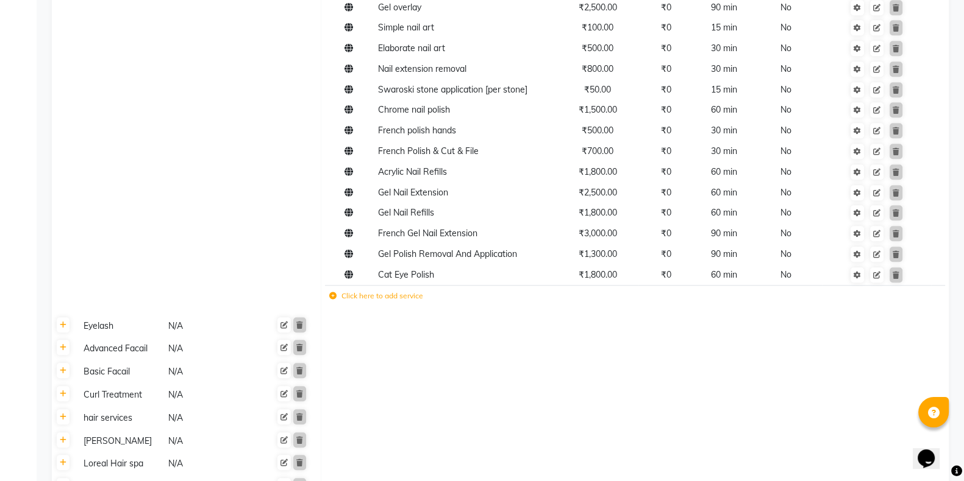
scroll to position [1355, 0]
click at [355, 300] on label "Click here to add service" at bounding box center [376, 294] width 94 height 11
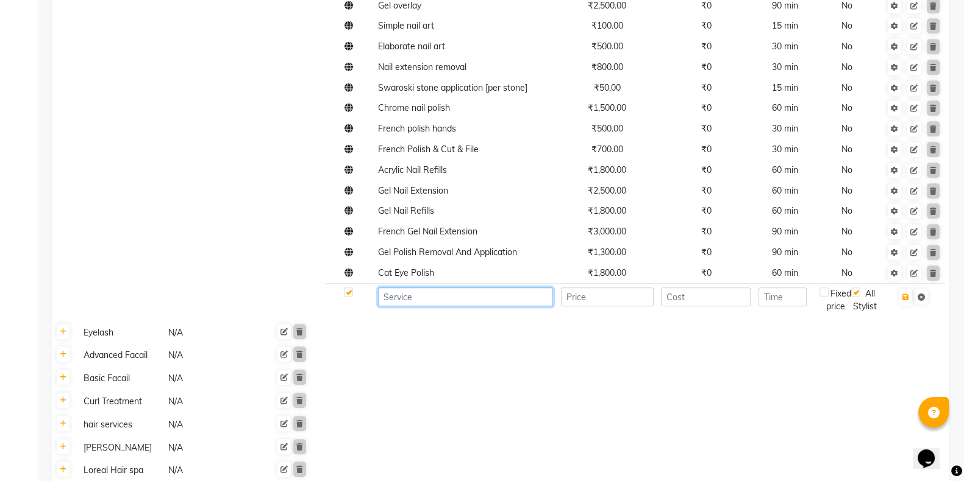
click at [418, 307] on input at bounding box center [465, 297] width 175 height 19
paste input "Stick On Nail Extensions (Advance)"
type input "Stick On Nail Extensions (Advance)"
click at [594, 307] on input "number" at bounding box center [607, 297] width 93 height 19
type input "3999"
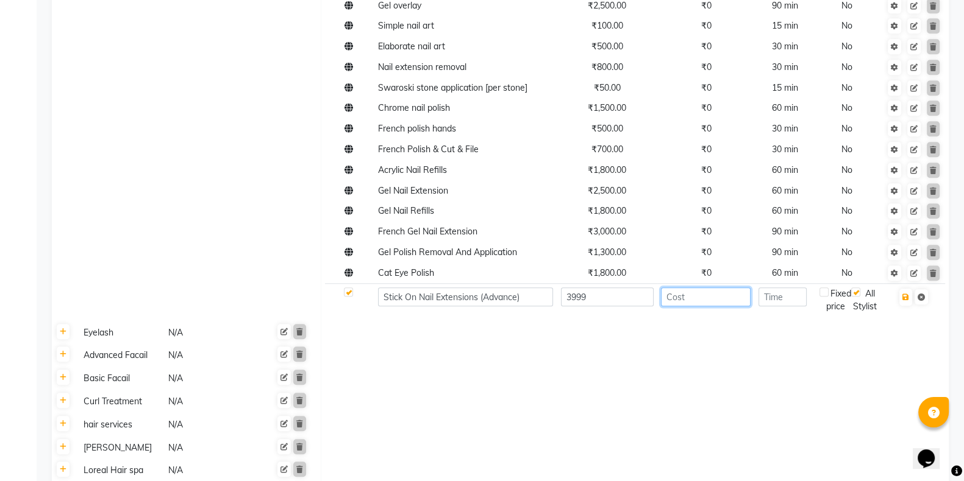
click at [697, 300] on input "number" at bounding box center [706, 297] width 90 height 19
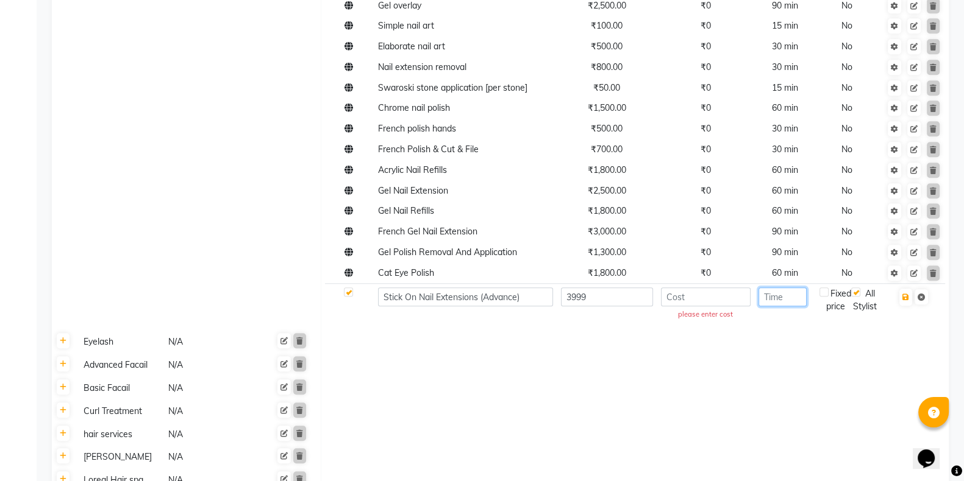
click at [779, 307] on input "number" at bounding box center [782, 297] width 48 height 19
type input "60"
click at [905, 301] on icon "button" at bounding box center [905, 297] width 7 height 7
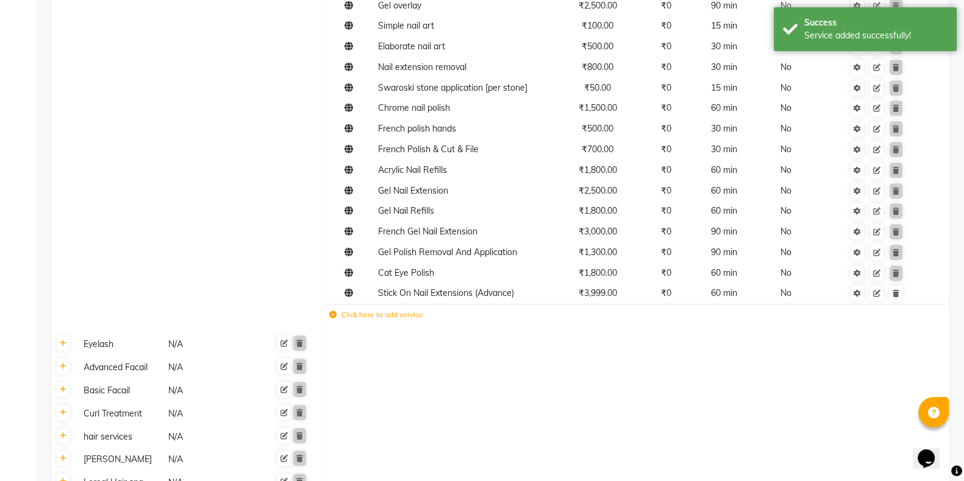
click at [375, 321] on label "Click here to add service" at bounding box center [376, 315] width 94 height 11
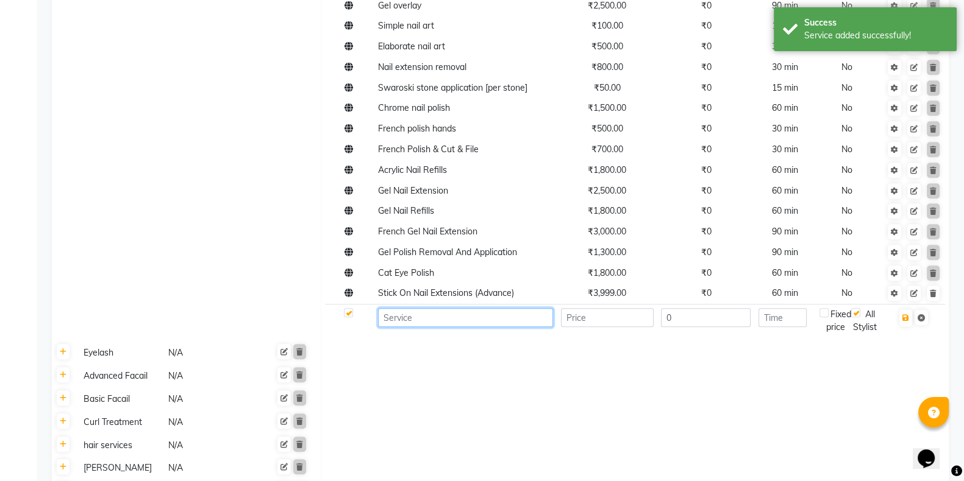
click at [430, 327] on input at bounding box center [465, 317] width 175 height 19
paste input "Stick On Nail Extensions (Basic)"
type input "Stick On Nail Extensions (Basic)"
click at [616, 327] on input "number" at bounding box center [607, 317] width 93 height 19
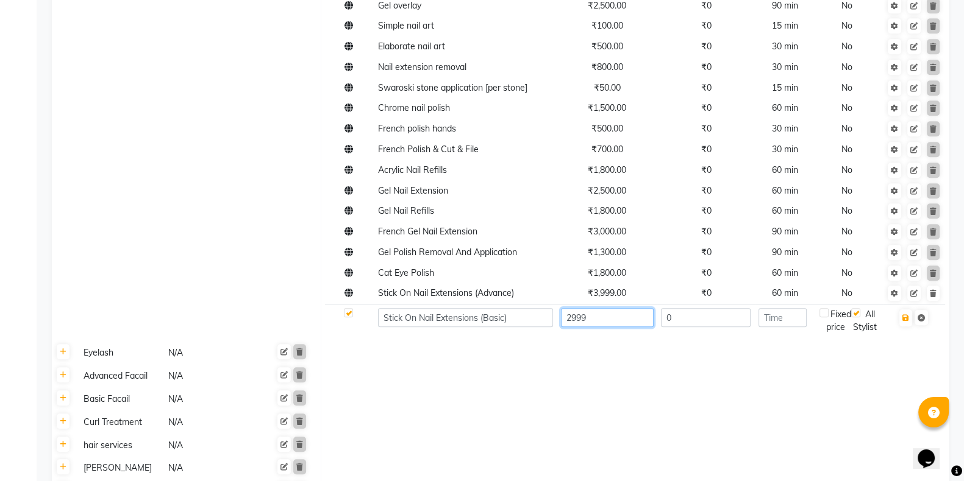
type input "2999"
click at [801, 327] on input "number" at bounding box center [782, 317] width 48 height 19
type input "60"
click at [904, 327] on button "button" at bounding box center [905, 318] width 13 height 17
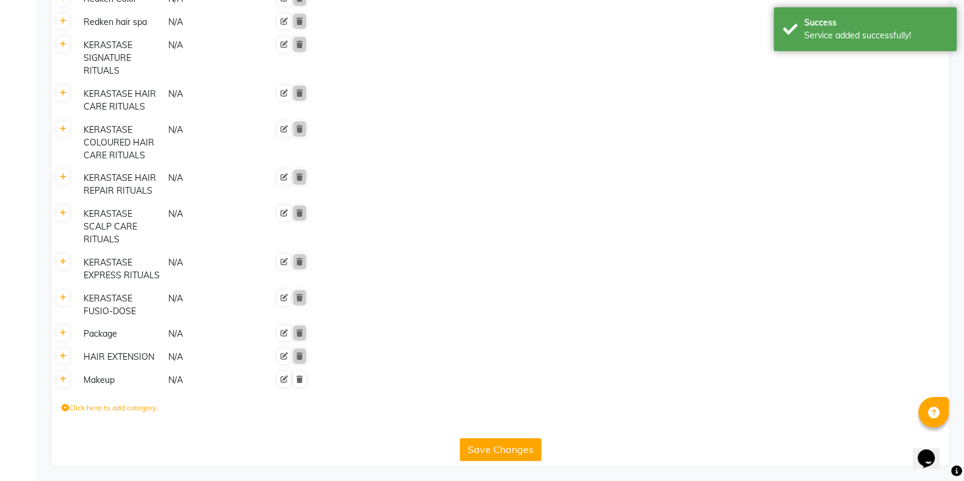
scroll to position [2243, 0]
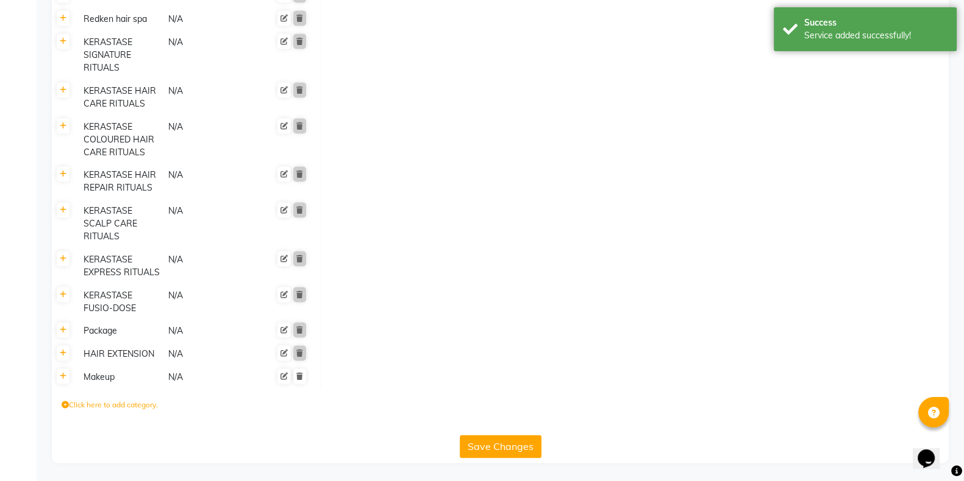
click at [494, 452] on button "Save Changes" at bounding box center [501, 446] width 82 height 23
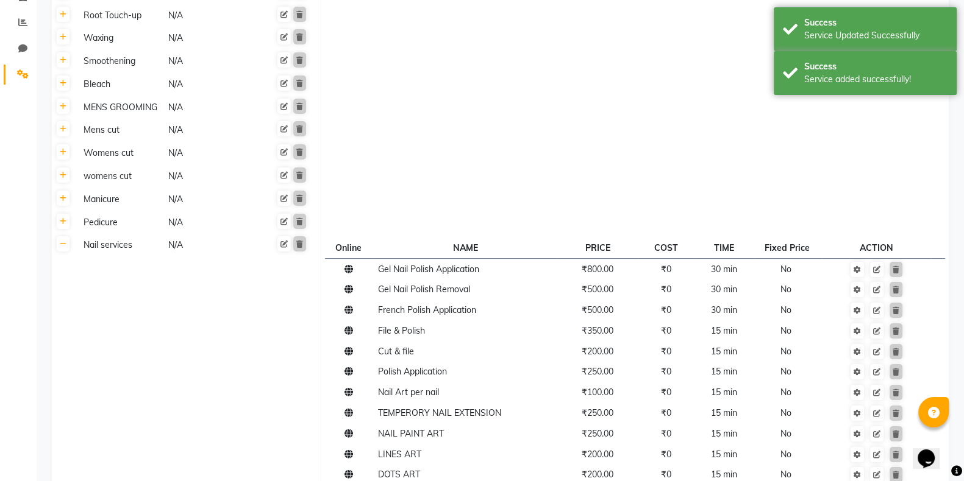
scroll to position [0, 0]
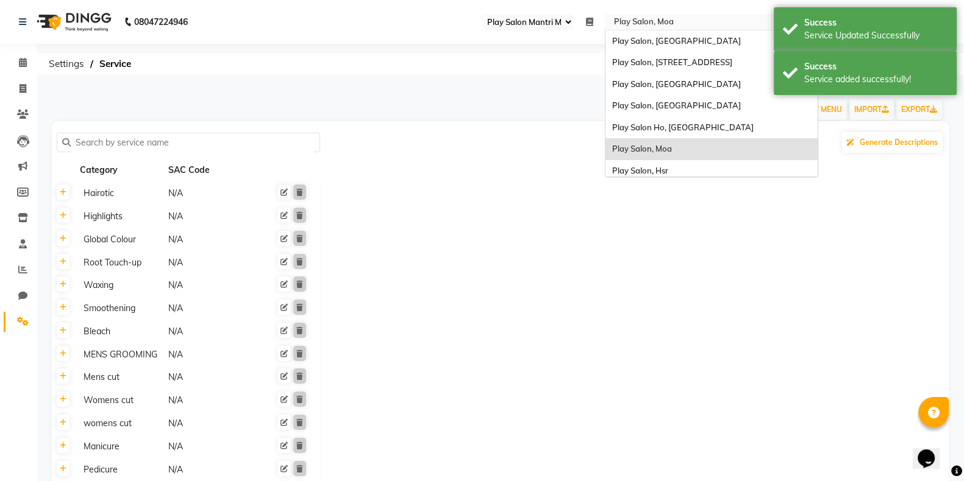
click at [664, 20] on input "text" at bounding box center [699, 23] width 177 height 12
click at [692, 90] on div "Play Salon, [GEOGRAPHIC_DATA]" at bounding box center [711, 85] width 212 height 22
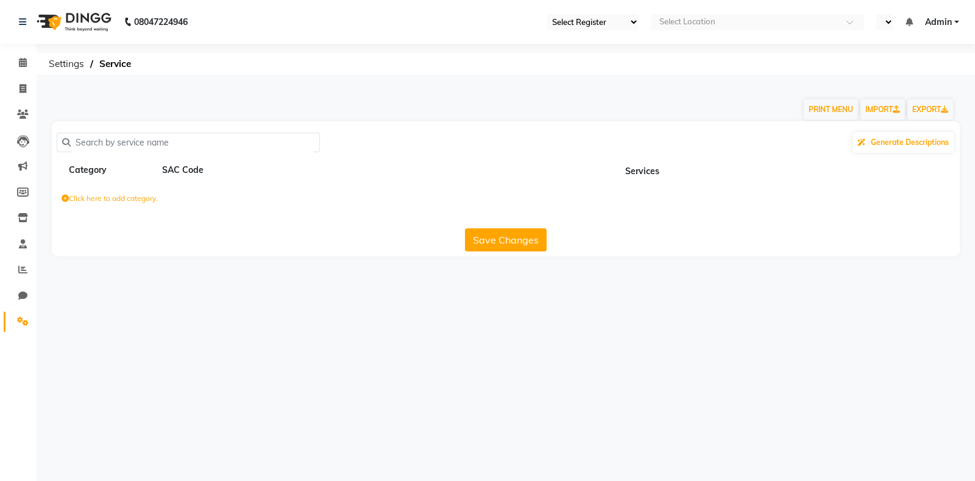
select select "89"
select select "en"
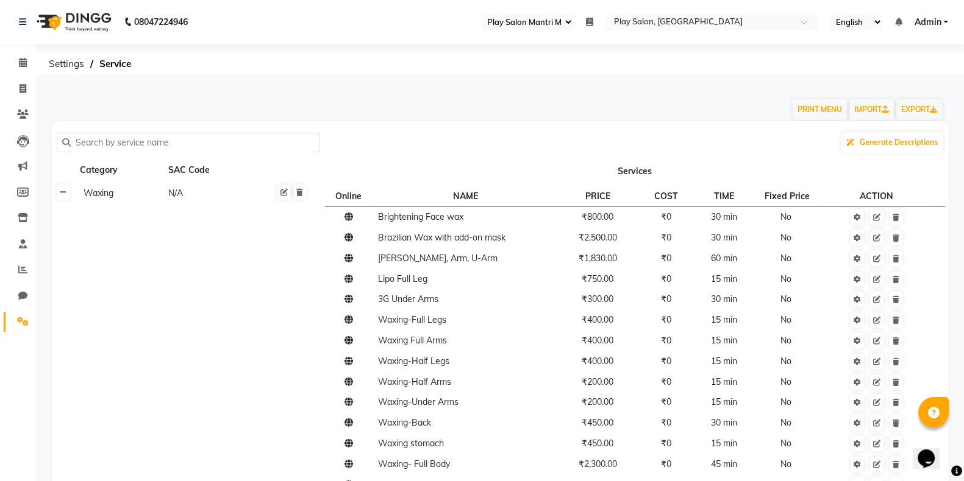
click at [60, 194] on icon at bounding box center [63, 192] width 7 height 7
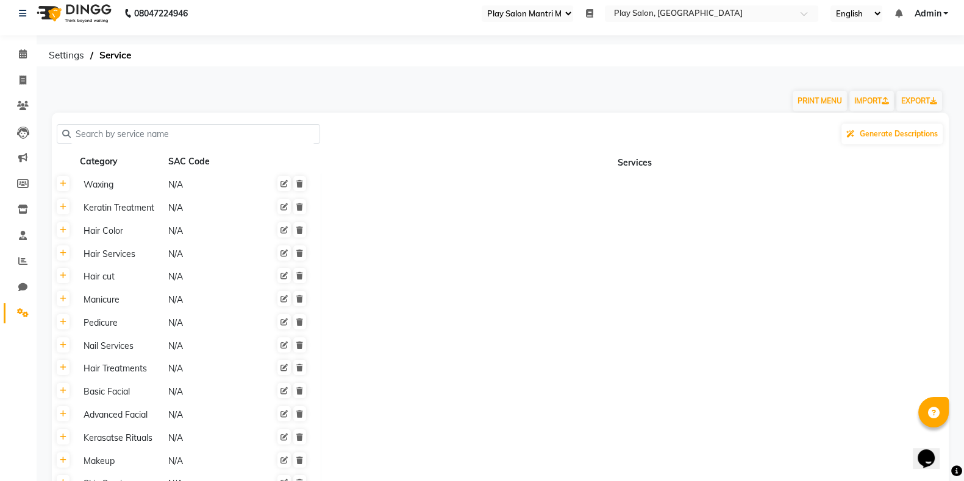
scroll to position [10, 0]
click at [63, 344] on icon at bounding box center [63, 344] width 7 height 7
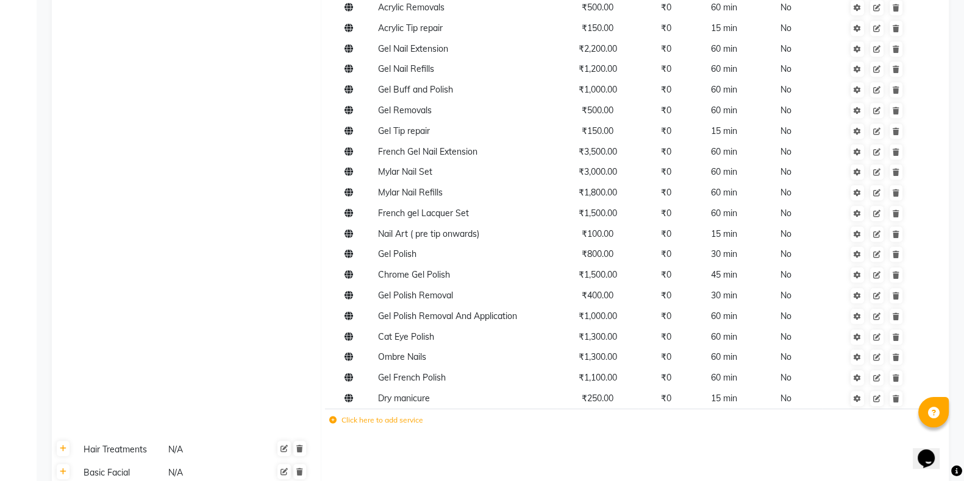
scroll to position [1022, 0]
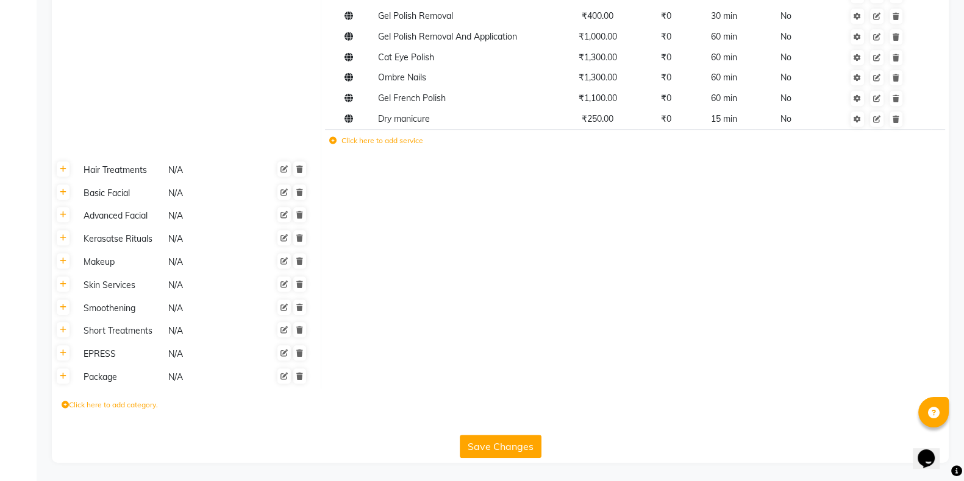
click at [388, 141] on label "Click here to add service" at bounding box center [376, 140] width 94 height 11
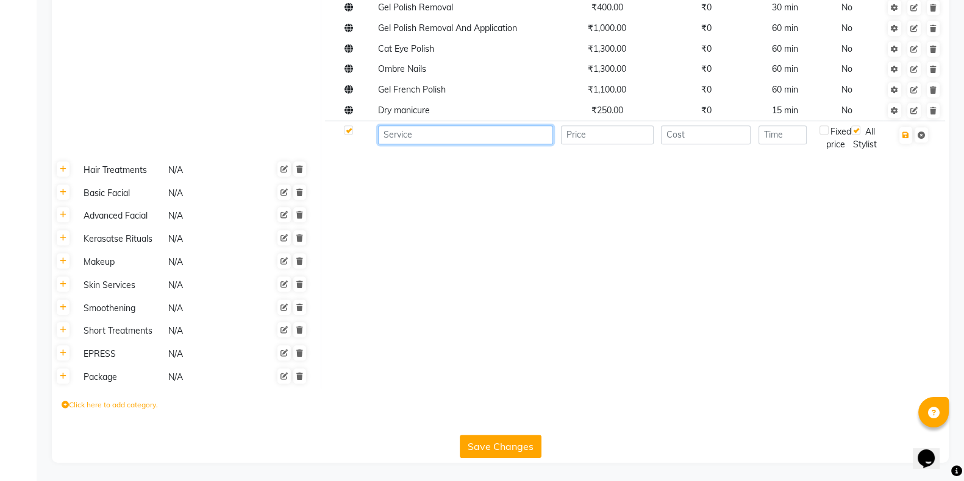
click at [428, 144] on input at bounding box center [465, 135] width 175 height 19
paste input "Stick On Nail Extensions (Basic)"
type input "Stick On Nail Extensions (Basic)"
click at [598, 142] on input "number" at bounding box center [607, 135] width 93 height 19
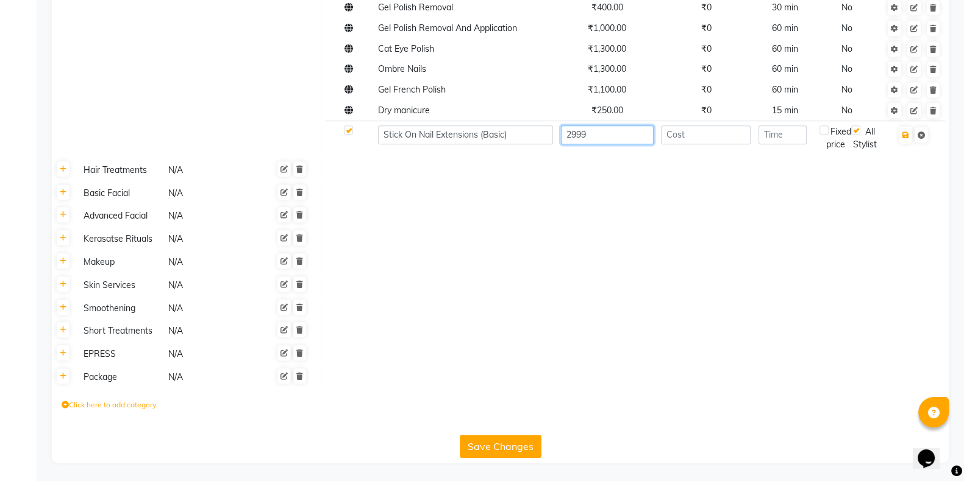
type input "2999"
click at [765, 141] on input "number" at bounding box center [782, 135] width 48 height 19
type input "60"
click at [903, 144] on button "button" at bounding box center [905, 135] width 13 height 17
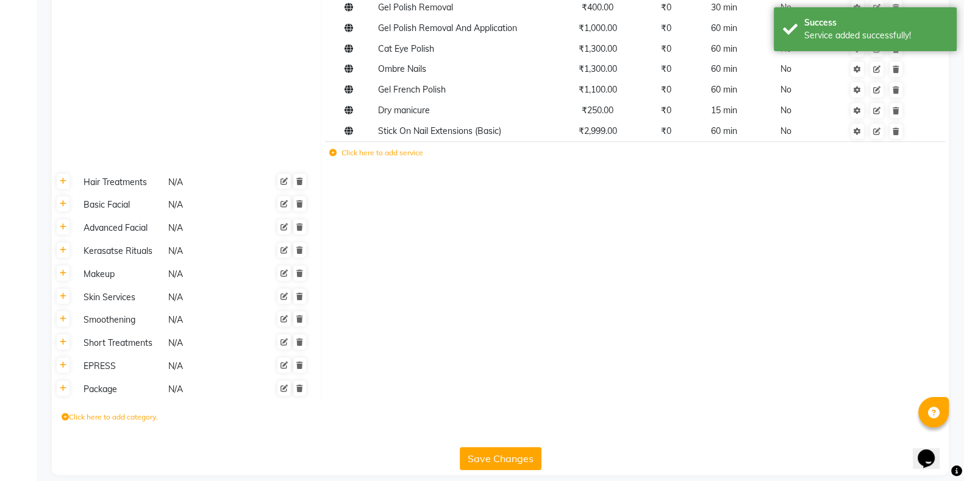
click at [354, 158] on label "Click here to add service" at bounding box center [376, 152] width 94 height 11
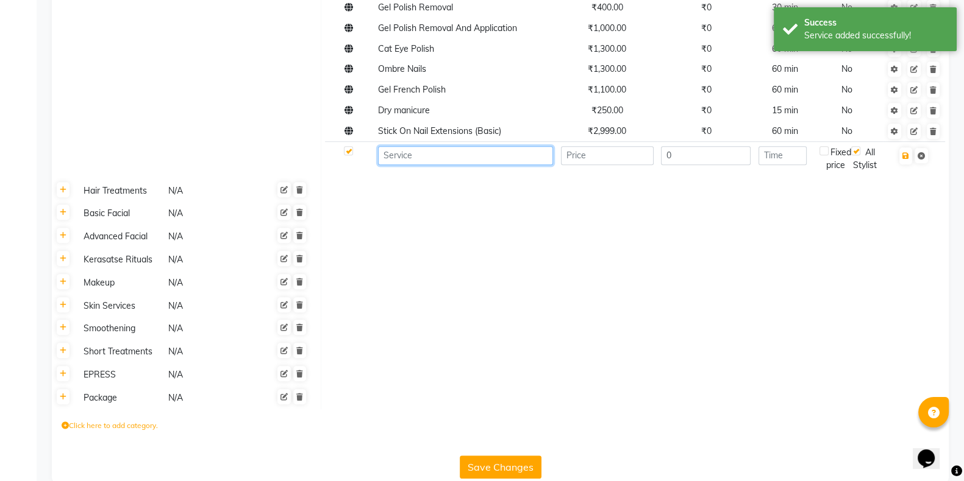
click at [411, 160] on input at bounding box center [465, 155] width 175 height 19
paste input "Stick On Nail Extensions (Advance)"
type input "Stick On Nail Extensions (Advance)"
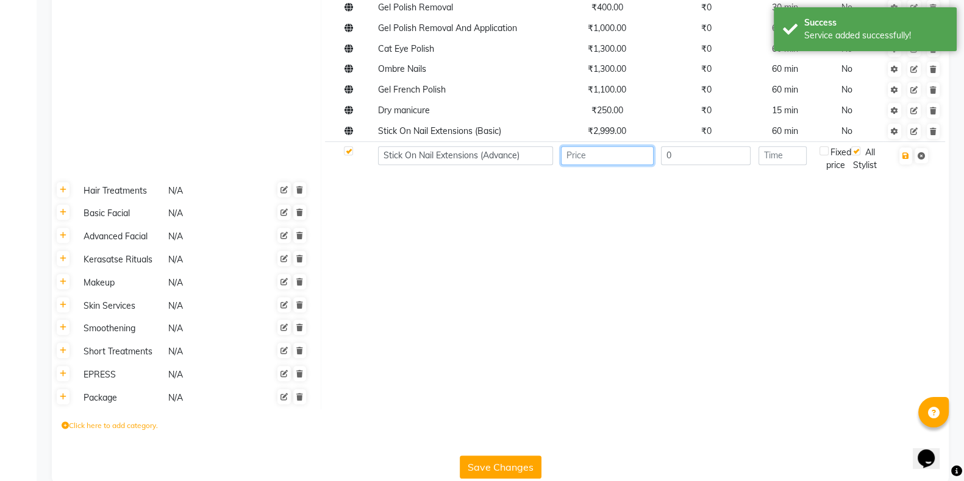
click at [619, 163] on input "number" at bounding box center [607, 155] width 93 height 19
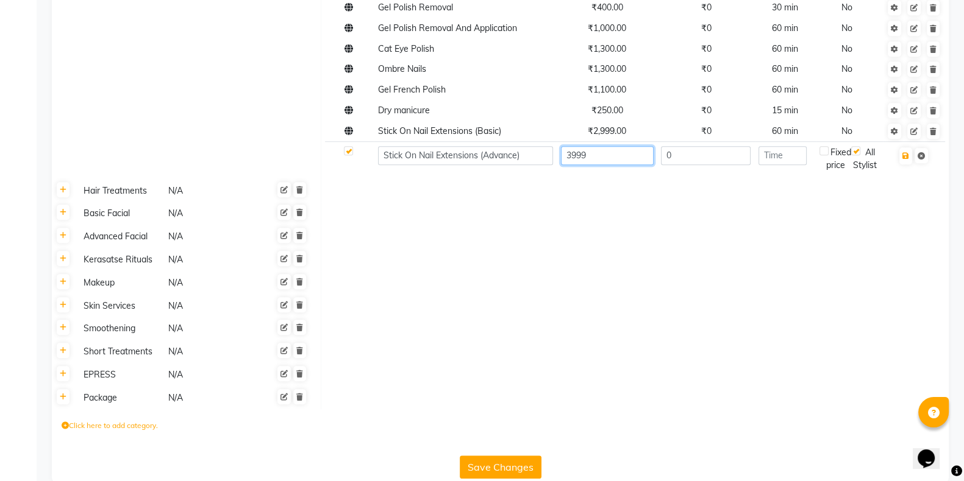
type input "3999"
click at [784, 160] on input "number" at bounding box center [782, 155] width 48 height 19
type input "60"
click at [904, 165] on button "button" at bounding box center [905, 155] width 13 height 17
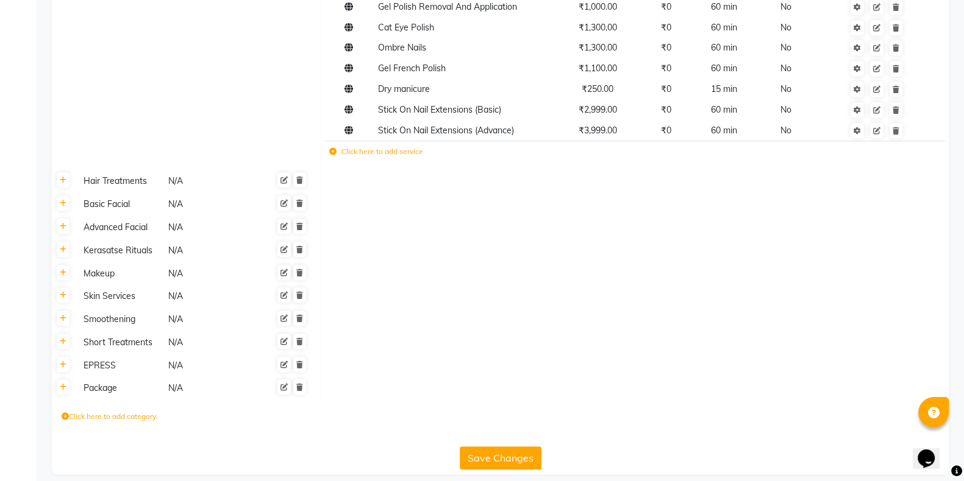
scroll to position [1063, 0]
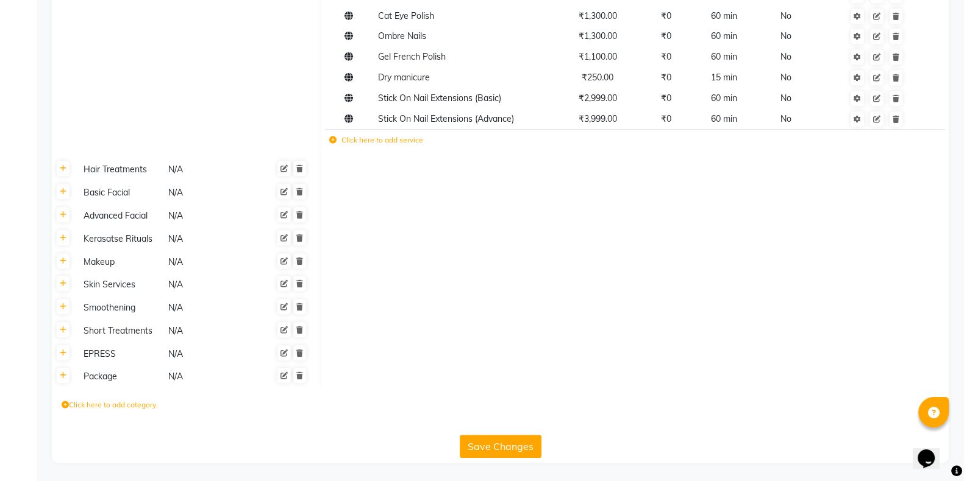
click at [490, 447] on button "Save Changes" at bounding box center [501, 446] width 82 height 23
